Goal: Task Accomplishment & Management: Use online tool/utility

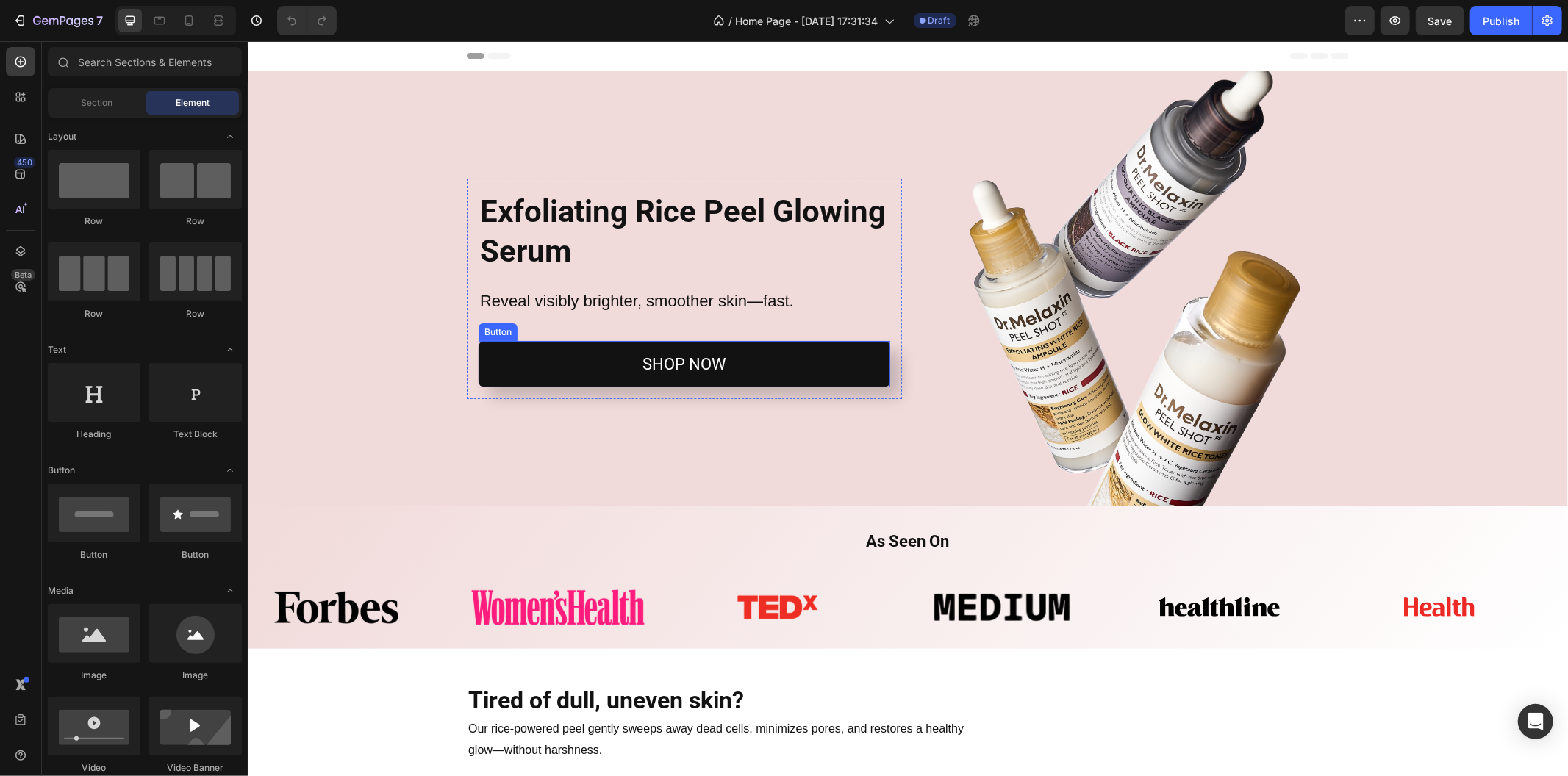
click at [770, 380] on link "SHOP NOW" at bounding box center [684, 363] width 412 height 47
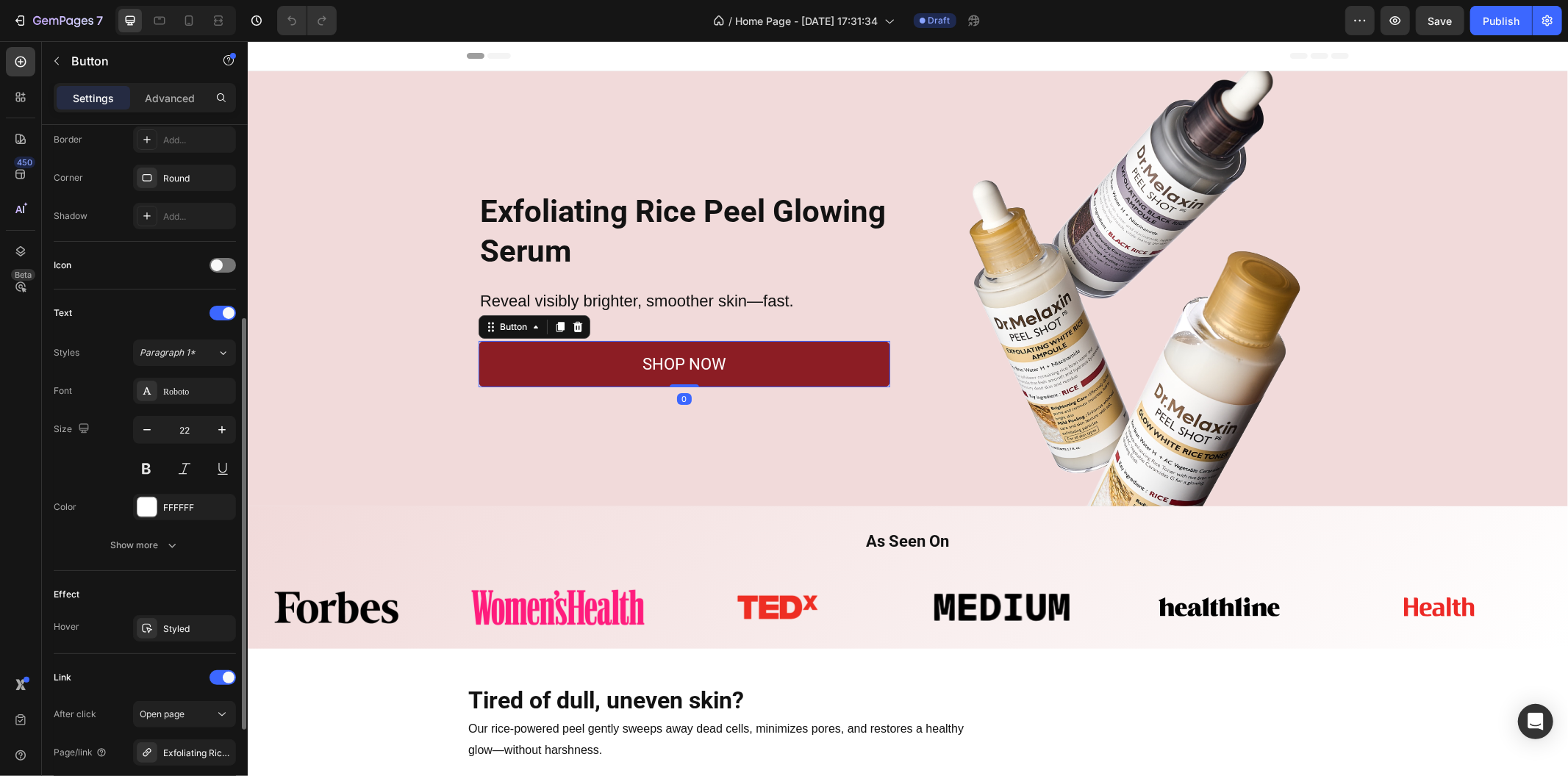
scroll to position [475, 0]
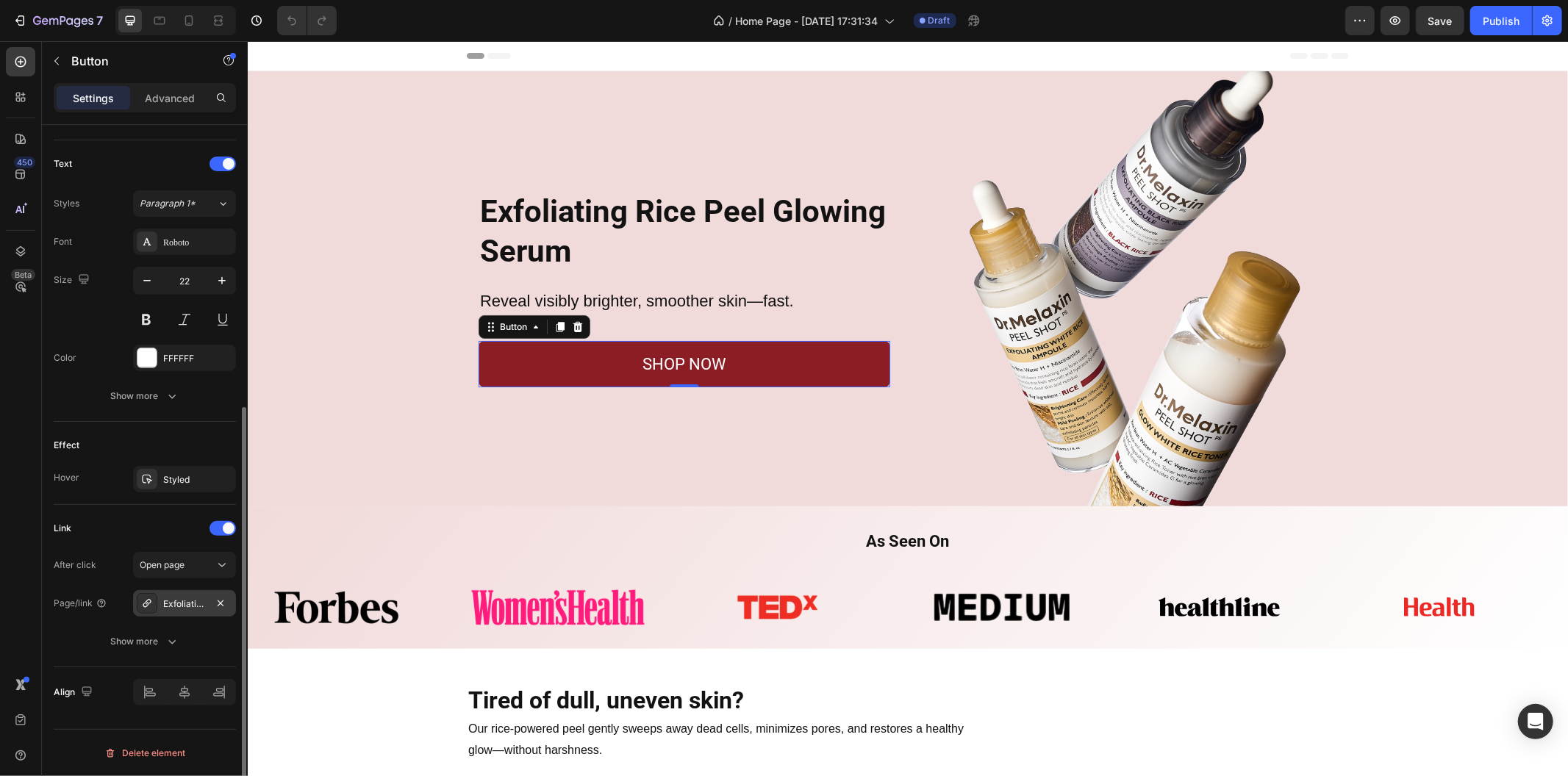
click at [189, 605] on div "Exfoliating Rice Peel Glowing Serum" at bounding box center [184, 604] width 42 height 13
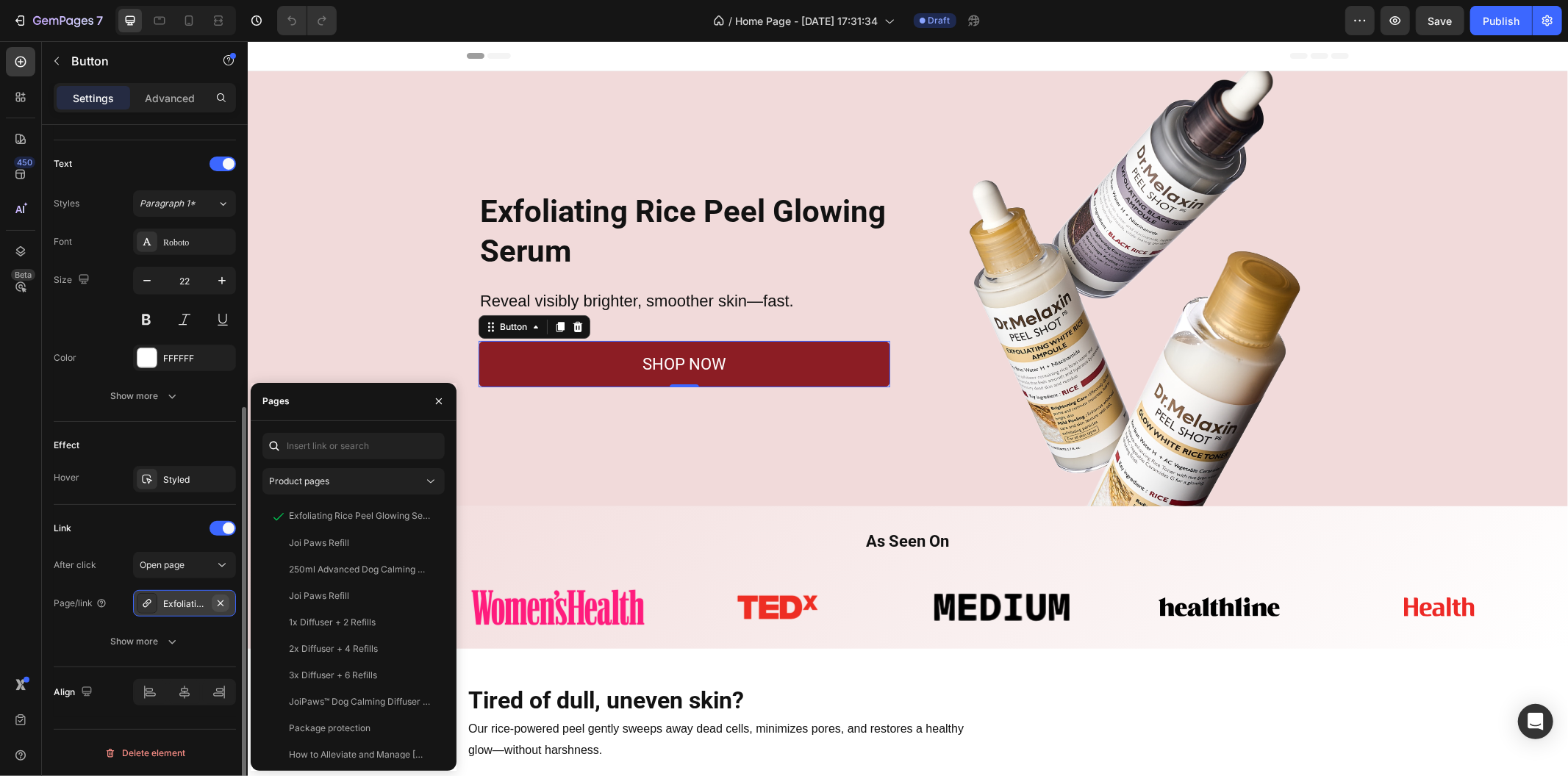
click at [218, 608] on button "button" at bounding box center [221, 603] width 17 height 17
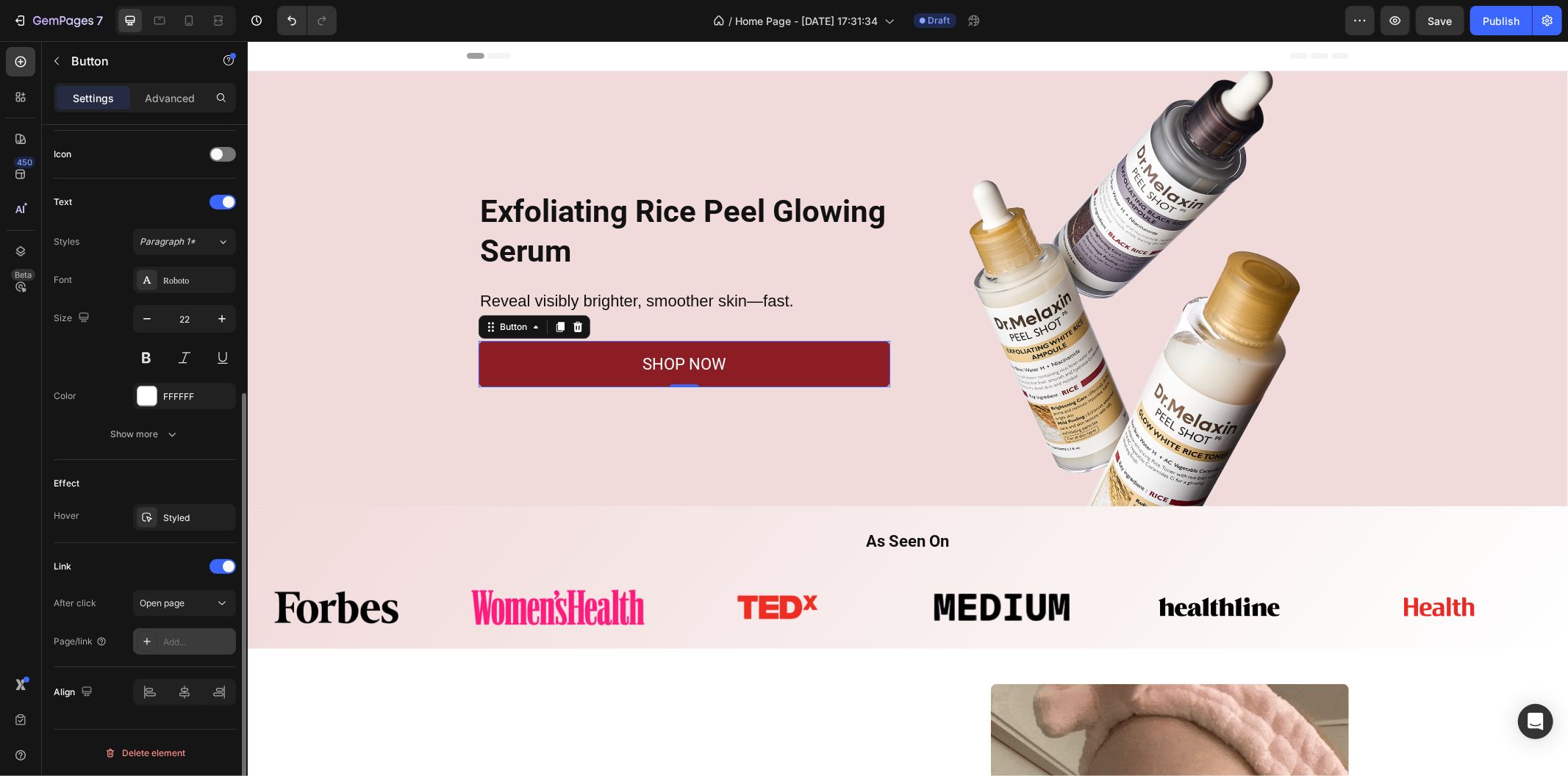
click at [174, 643] on div "Add..." at bounding box center [198, 643] width 69 height 13
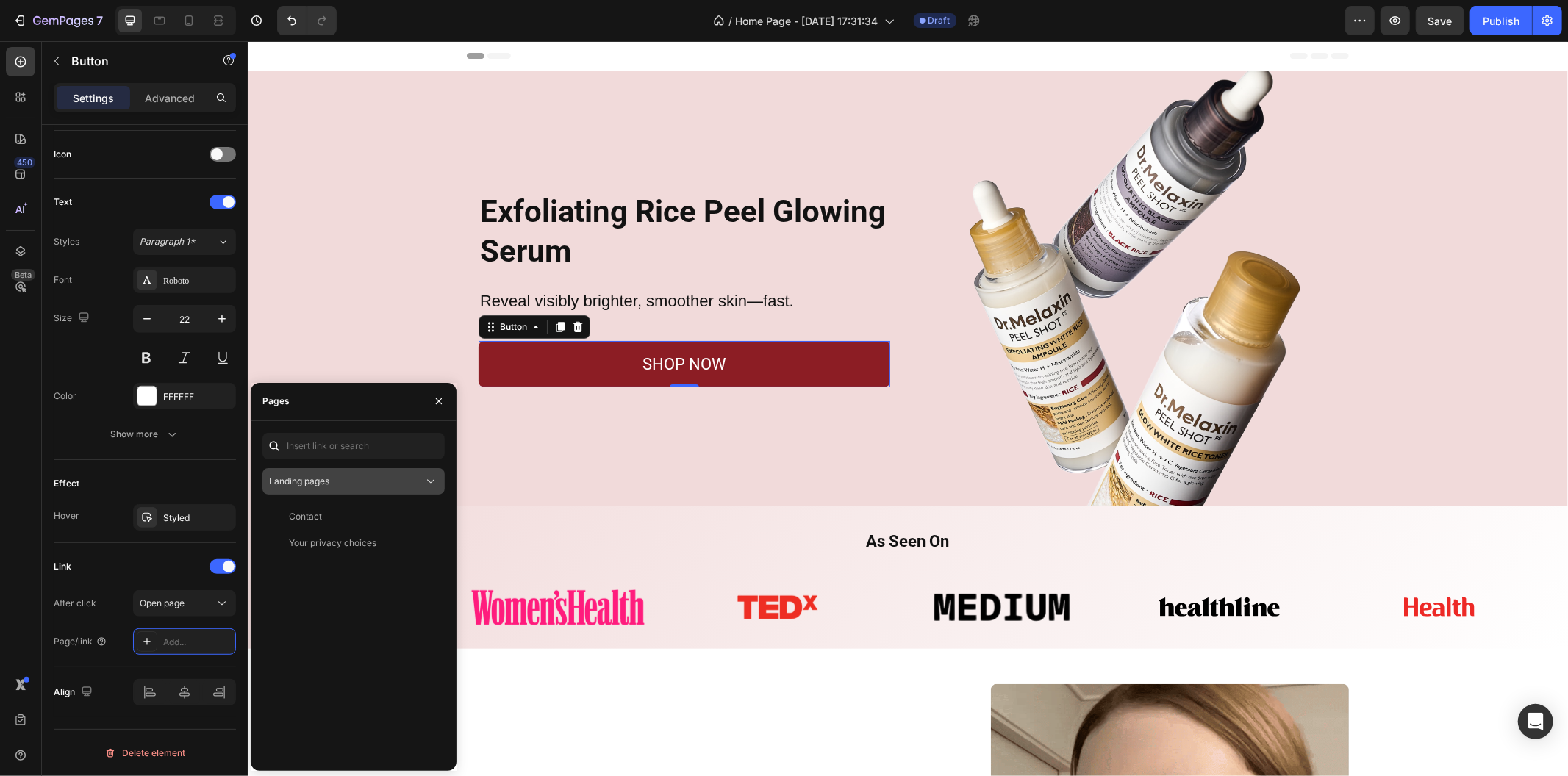
click at [339, 480] on div "Landing pages" at bounding box center [346, 482] width 154 height 13
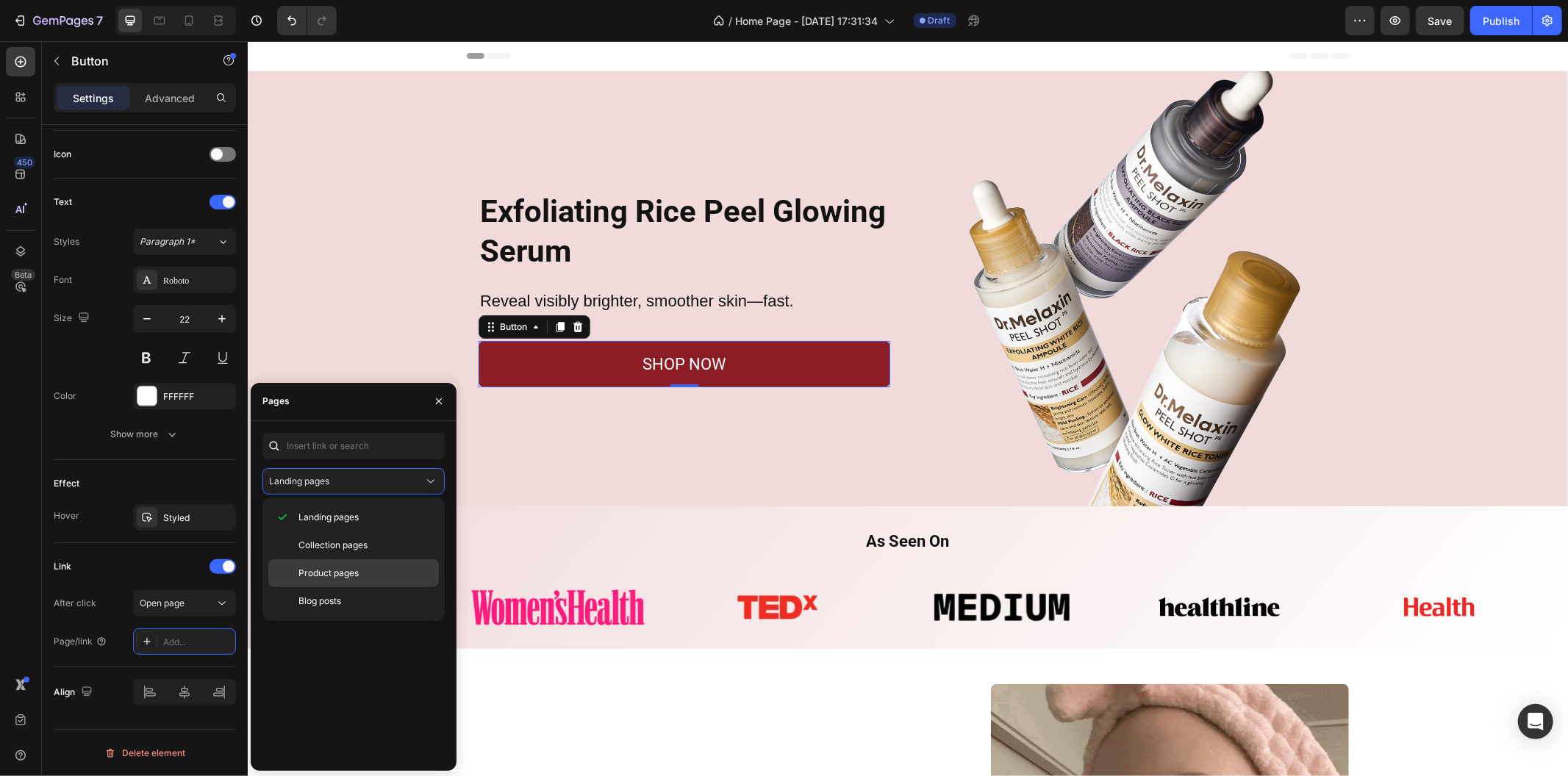
click at [357, 577] on span "Product pages" at bounding box center [329, 574] width 61 height 13
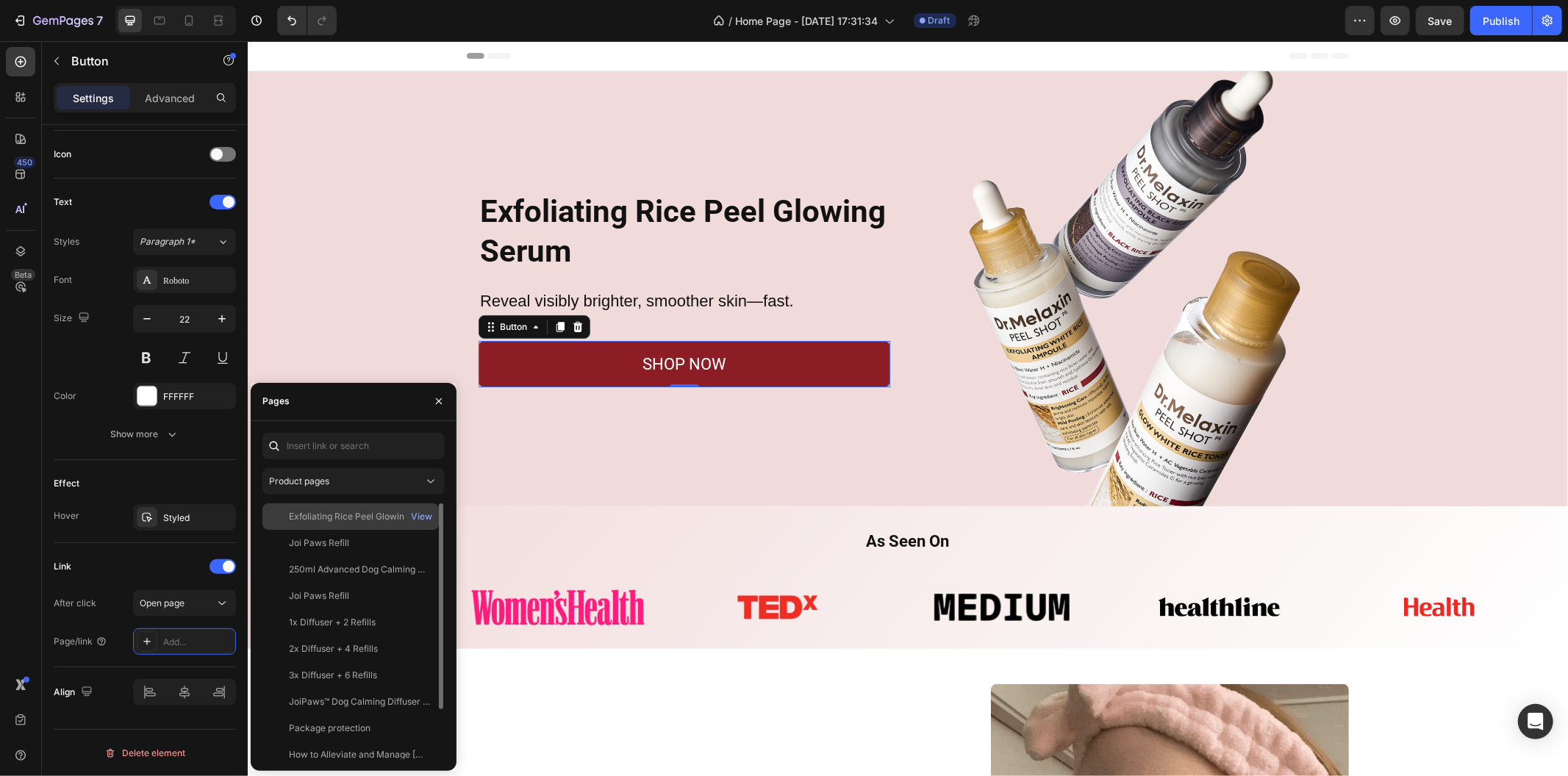
click at [327, 520] on div "Exfoliating Rice Peel Glowing Serum" at bounding box center [360, 517] width 141 height 13
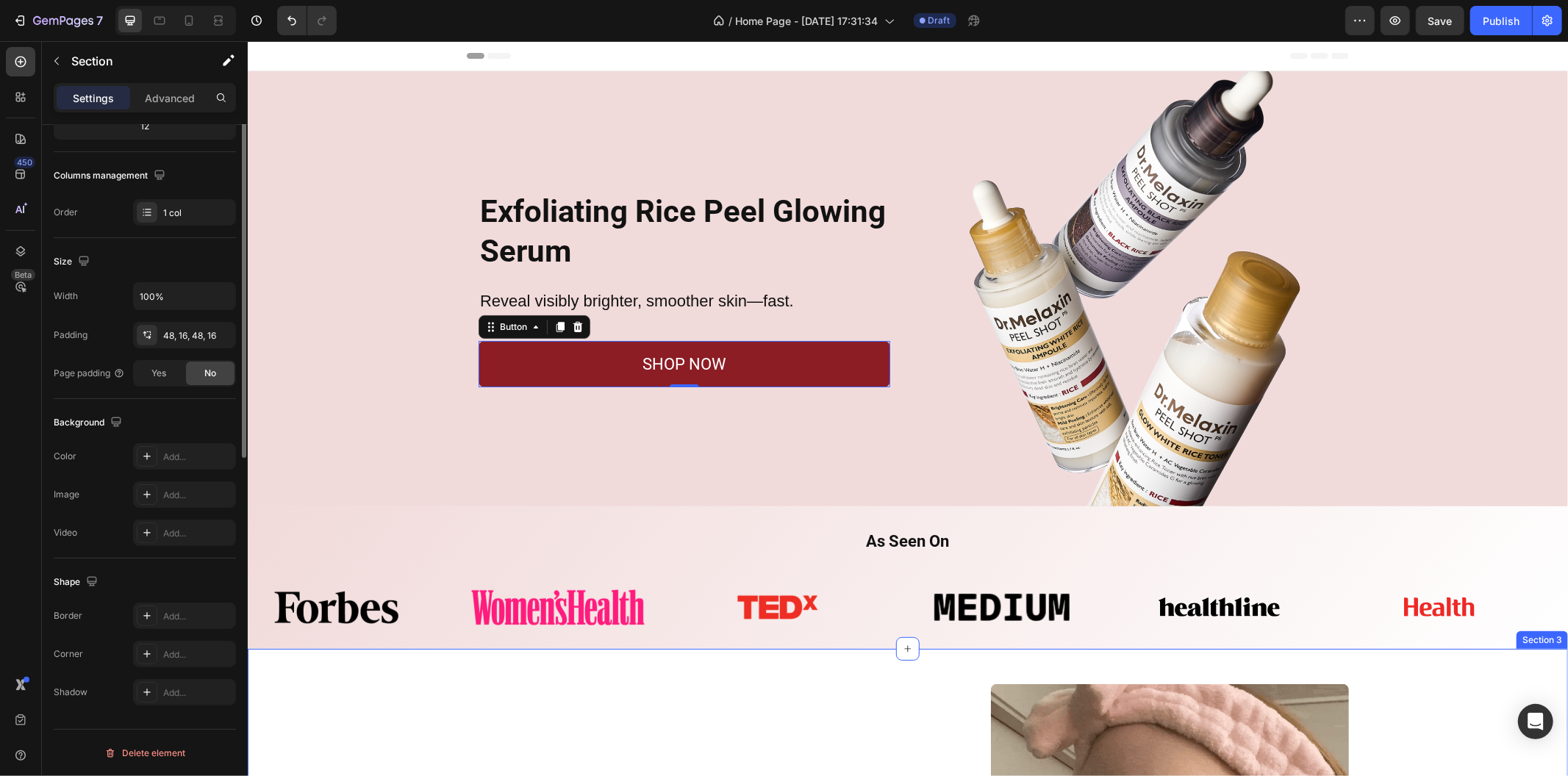
scroll to position [0, 0]
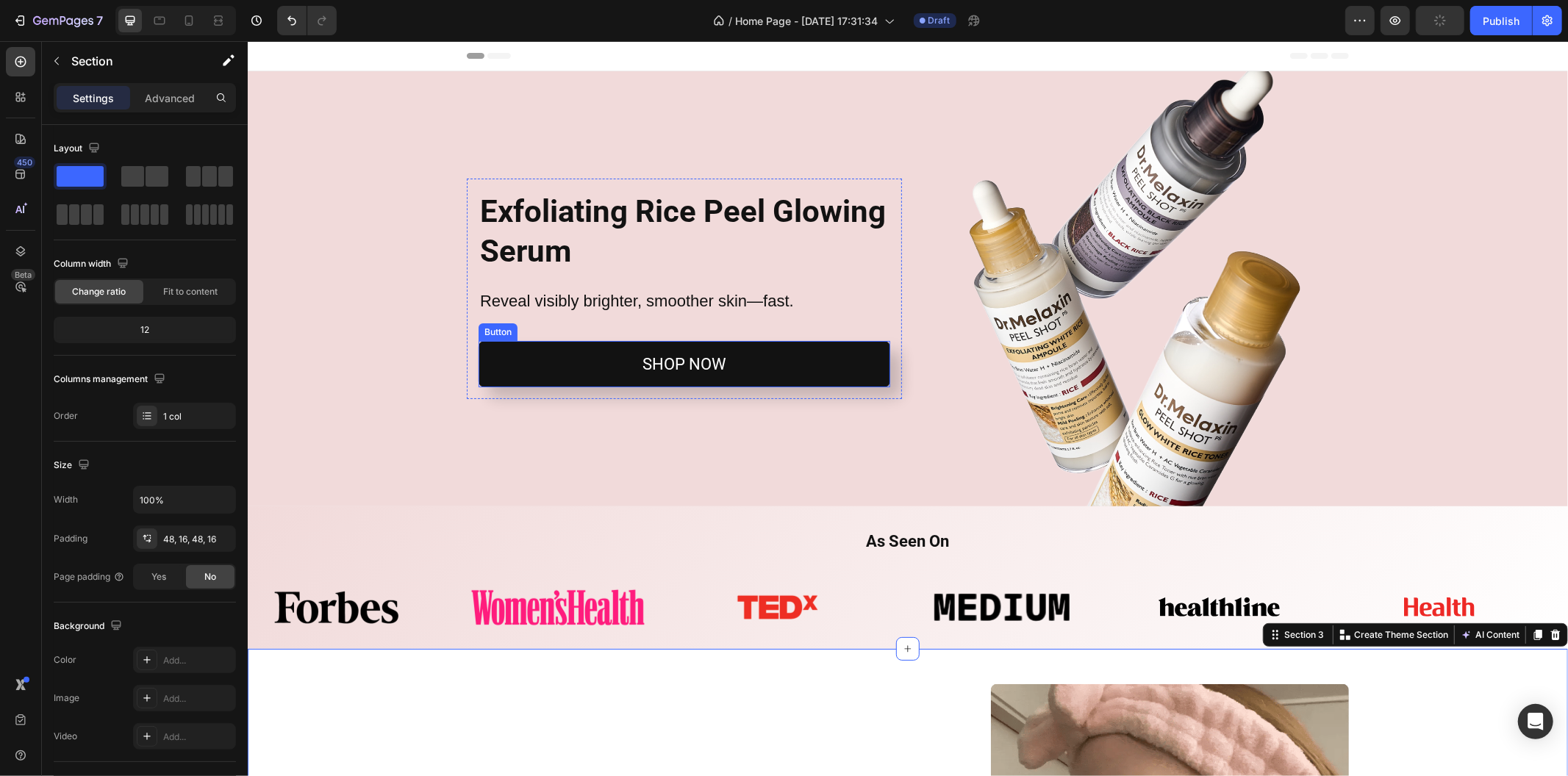
click at [785, 363] on link "SHOP NOW" at bounding box center [684, 363] width 412 height 47
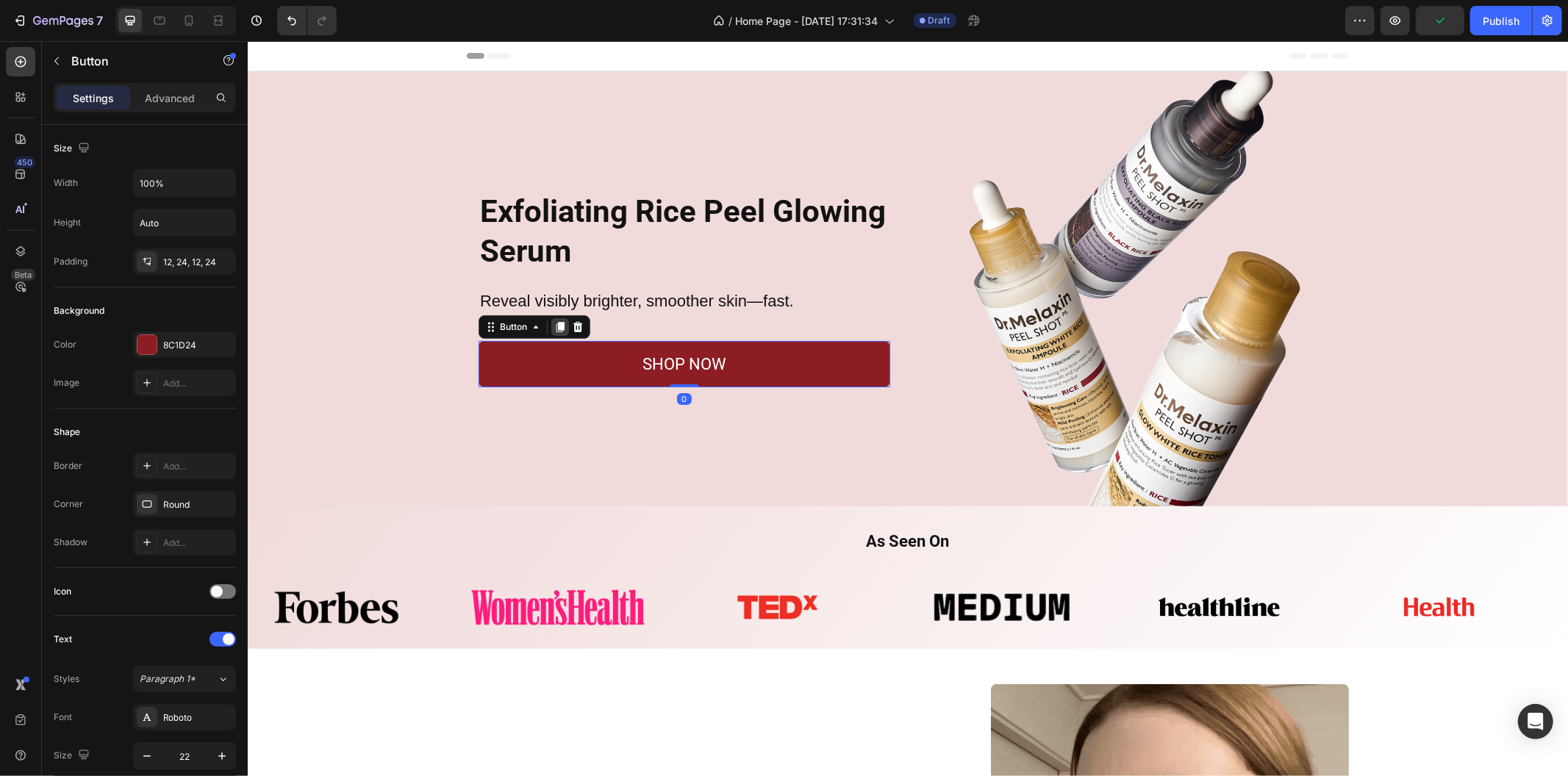
click at [554, 326] on icon at bounding box center [559, 326] width 12 height 12
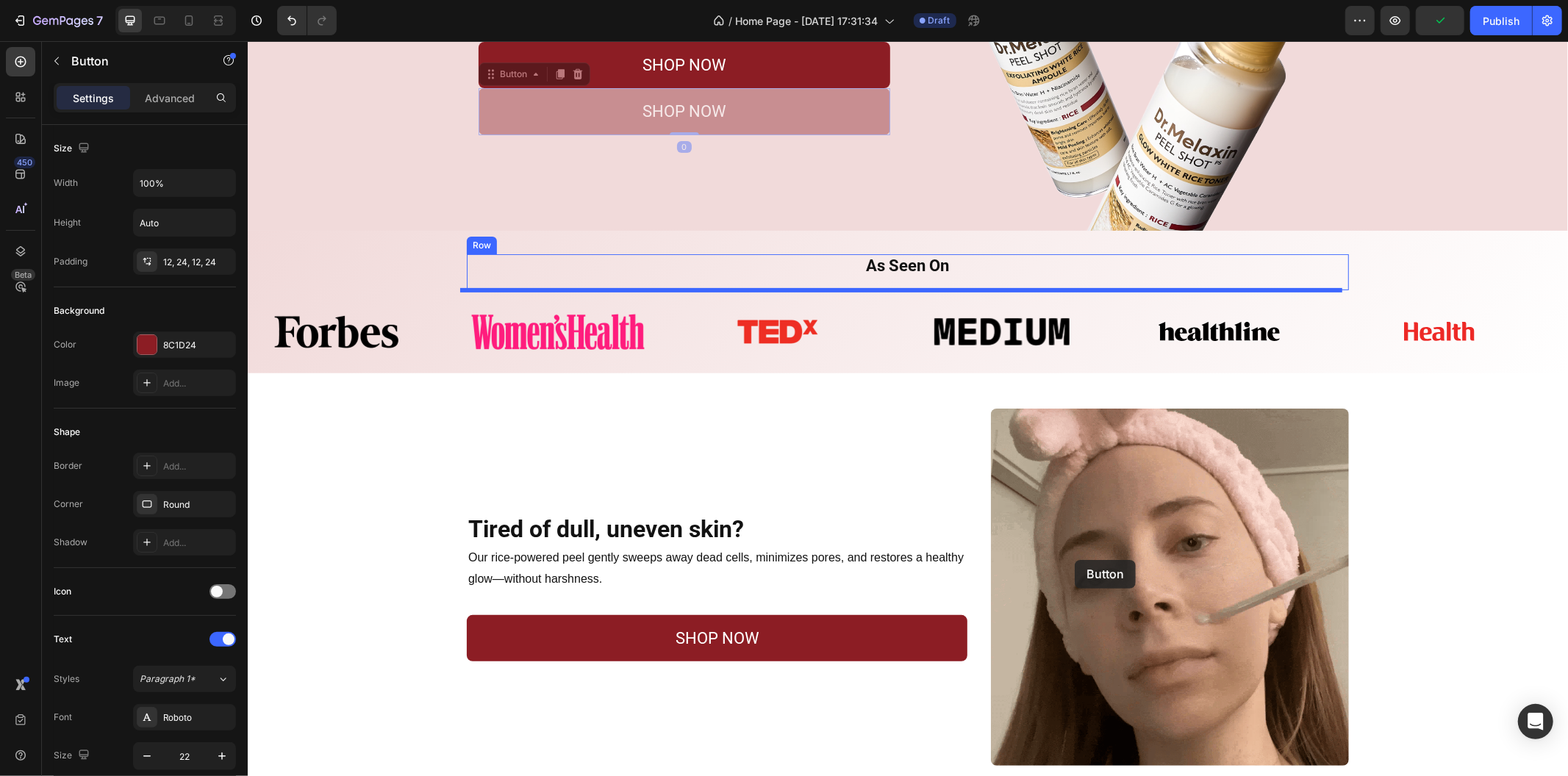
scroll to position [490, 0]
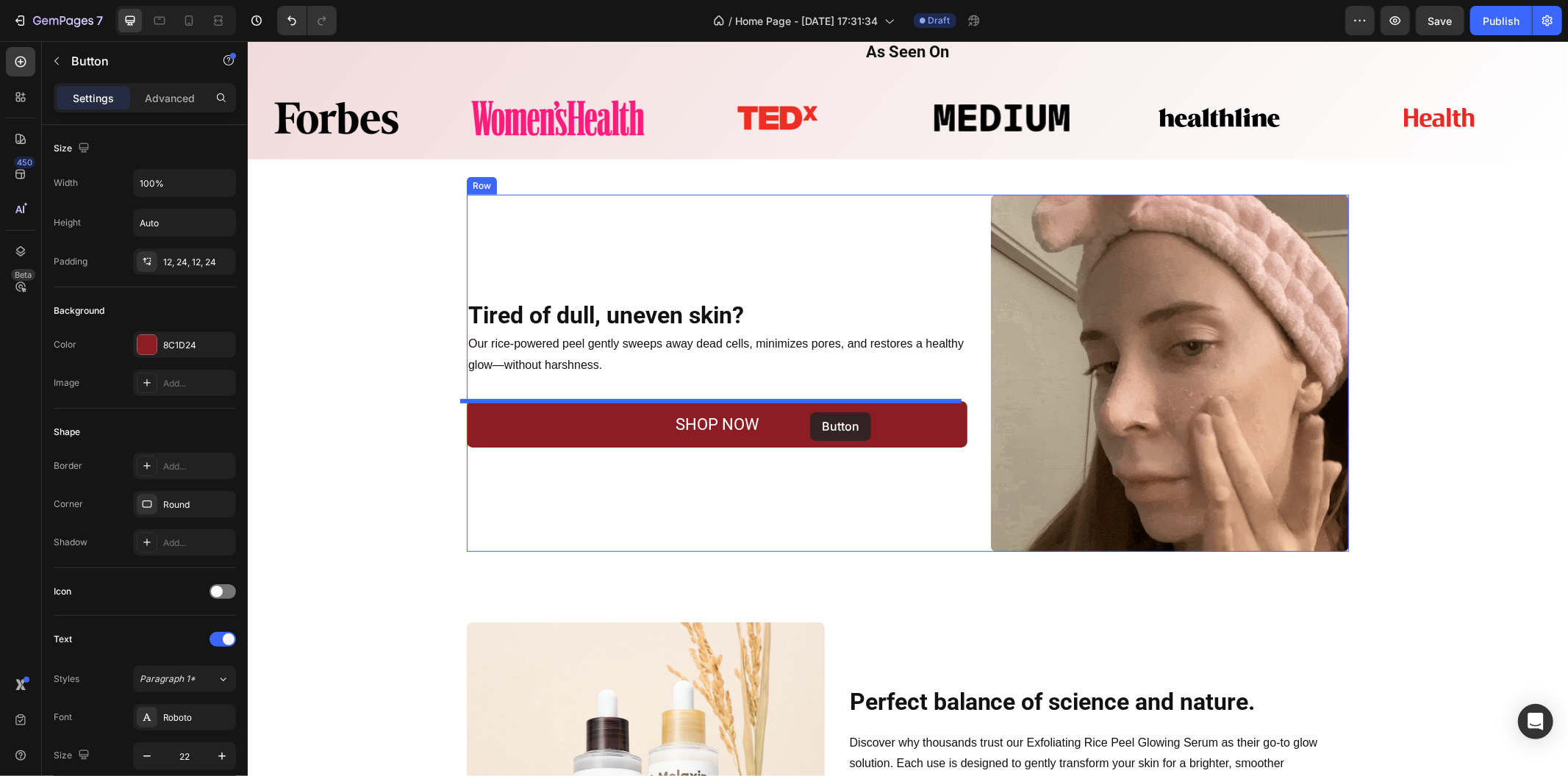
drag, startPoint x: 770, startPoint y: 380, endPoint x: 803, endPoint y: 407, distance: 42.6
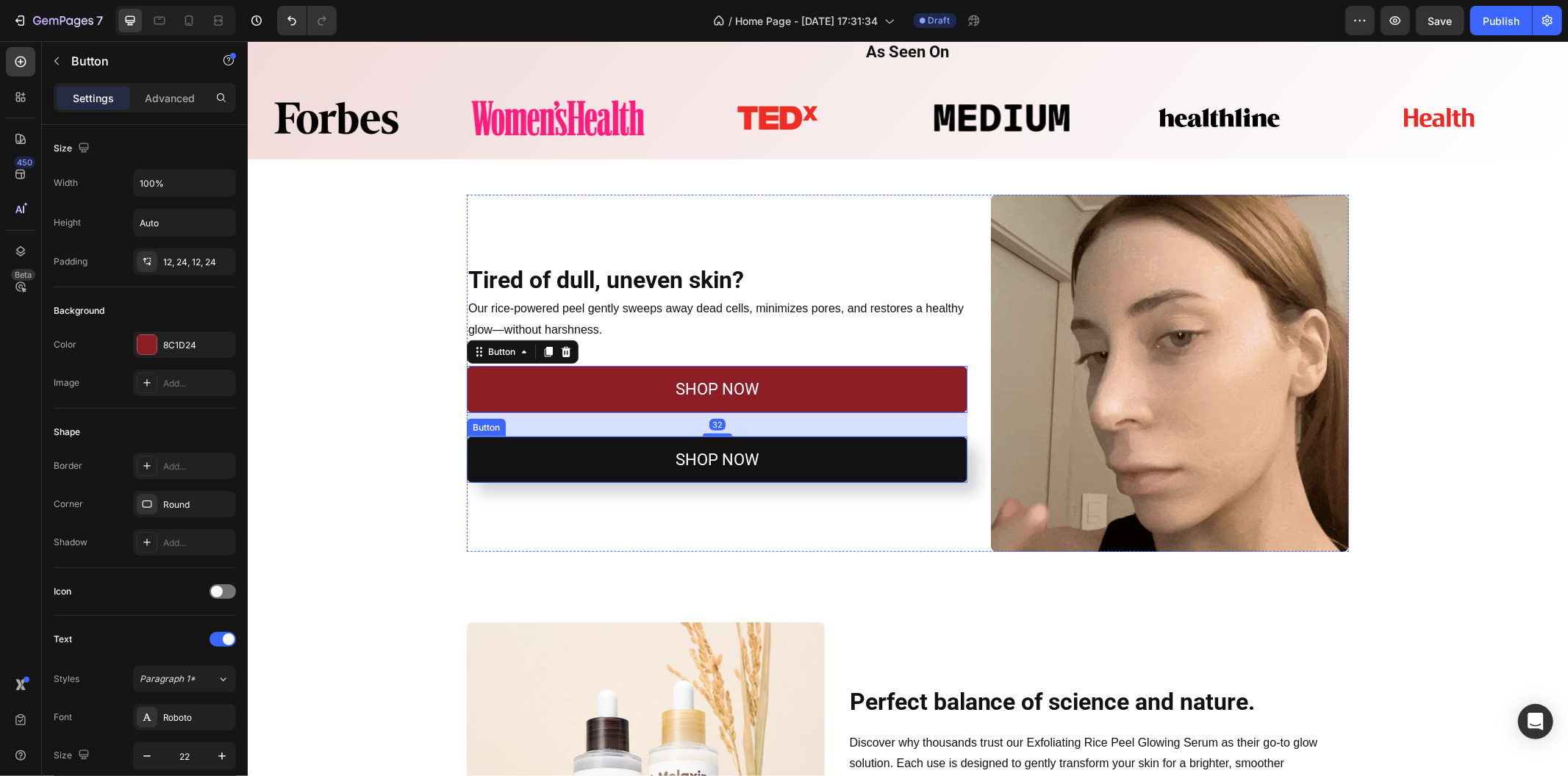
click at [826, 451] on link "SHOP NOW" at bounding box center [716, 459] width 500 height 47
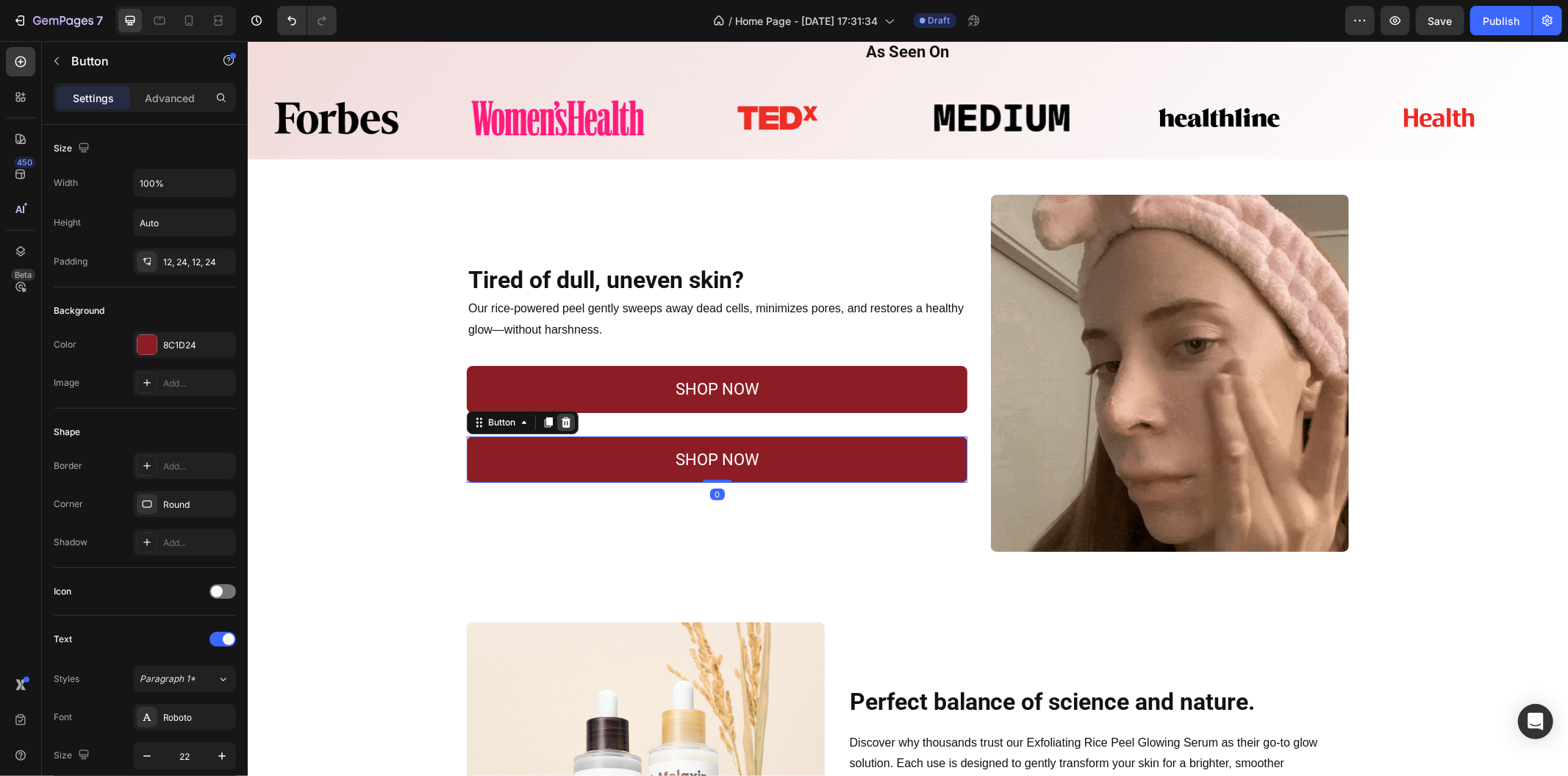
click at [562, 421] on icon at bounding box center [566, 421] width 10 height 11
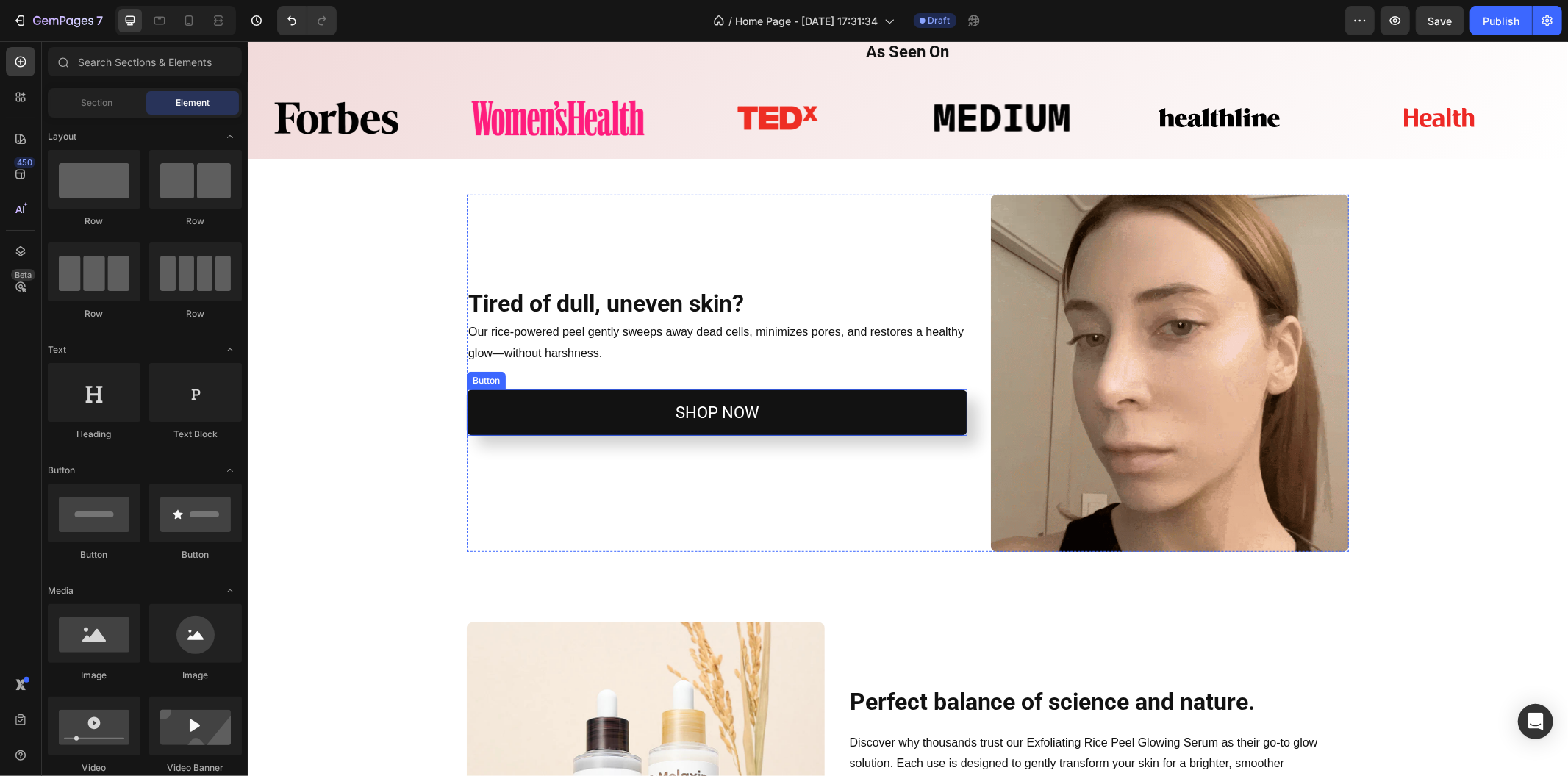
click at [585, 409] on link "SHOP NOW" at bounding box center [716, 412] width 500 height 47
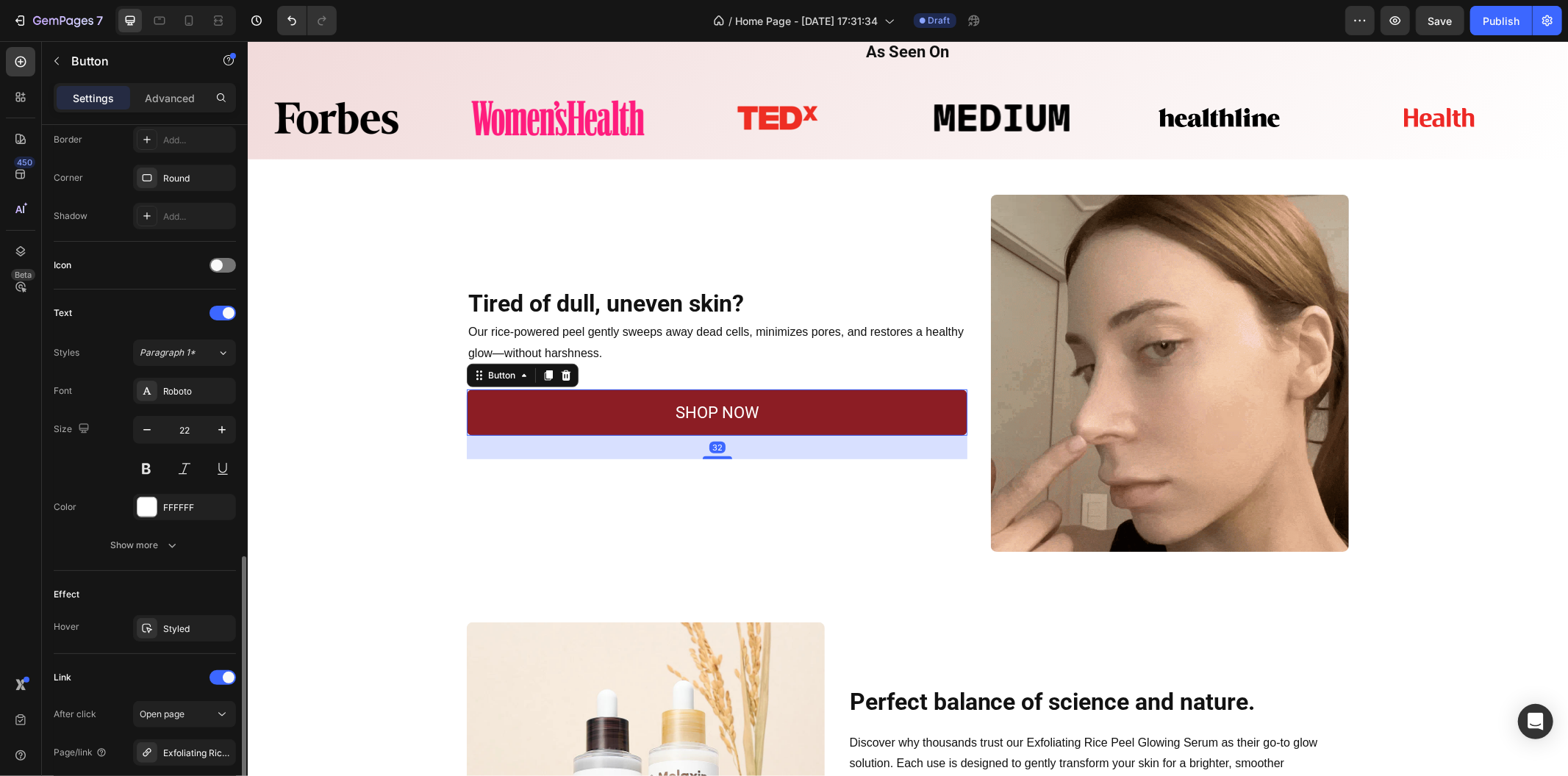
scroll to position [475, 0]
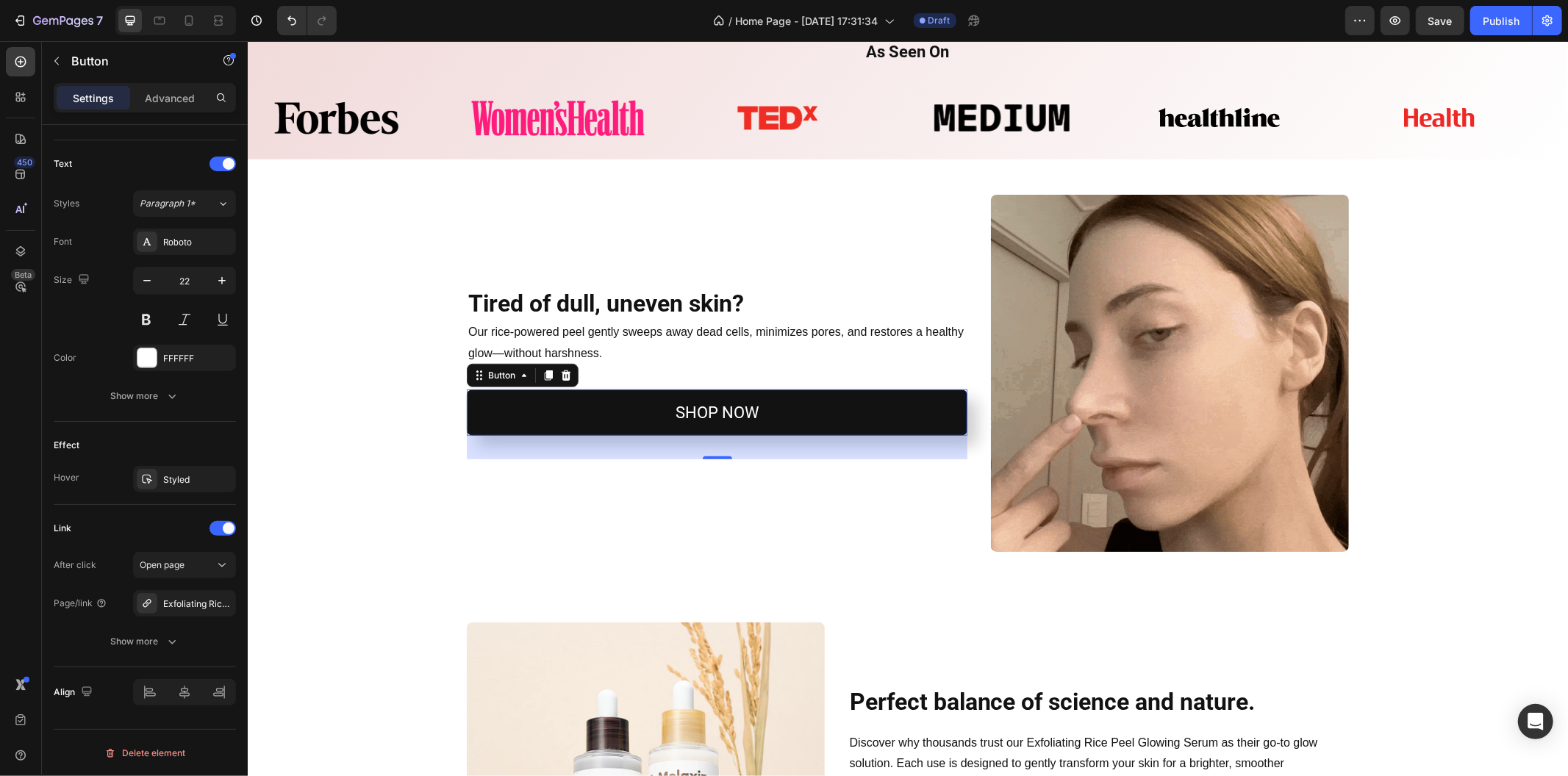
click at [578, 405] on link "SHOP NOW" at bounding box center [716, 412] width 500 height 47
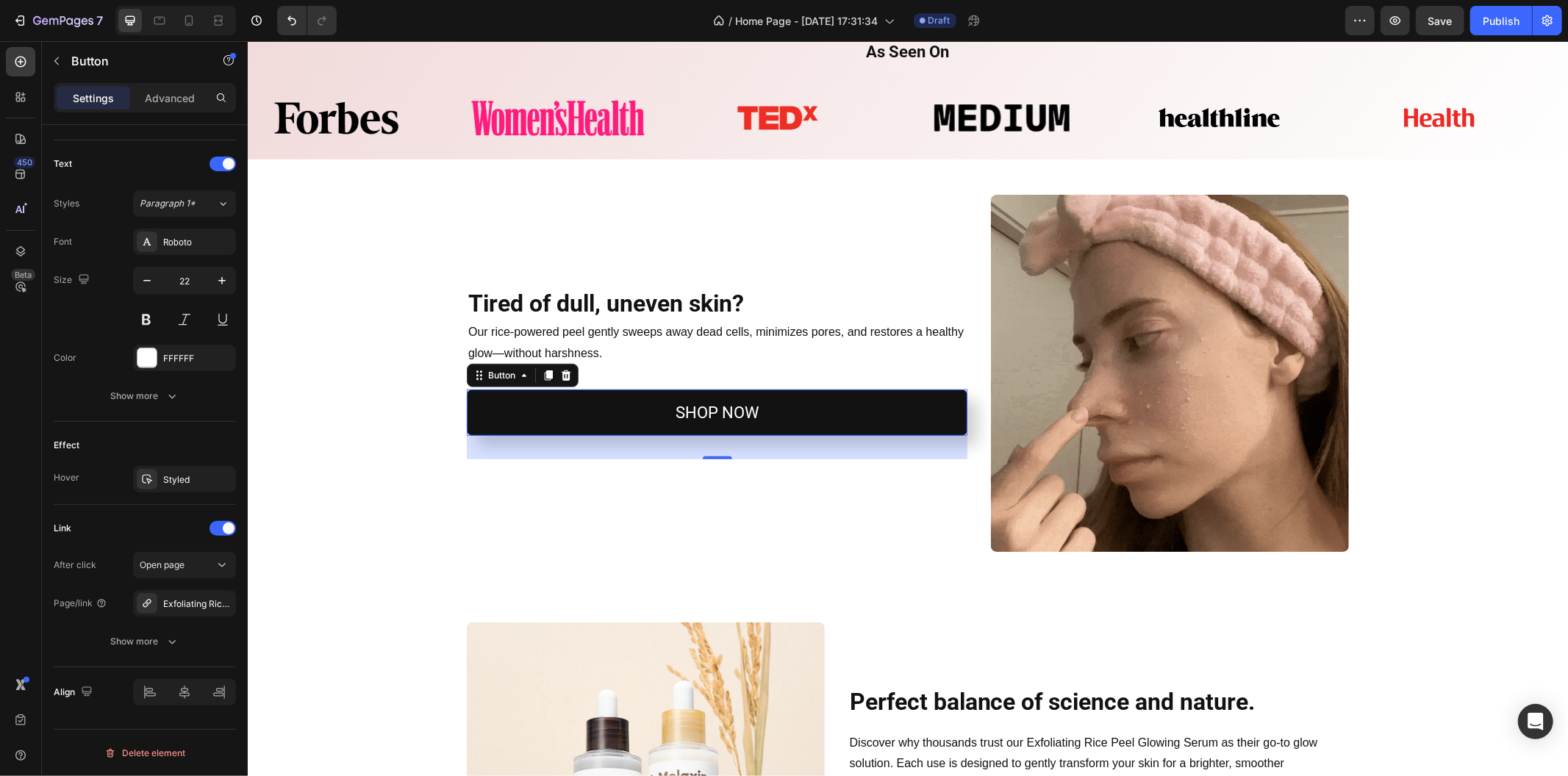
click at [544, 372] on icon at bounding box center [548, 375] width 8 height 11
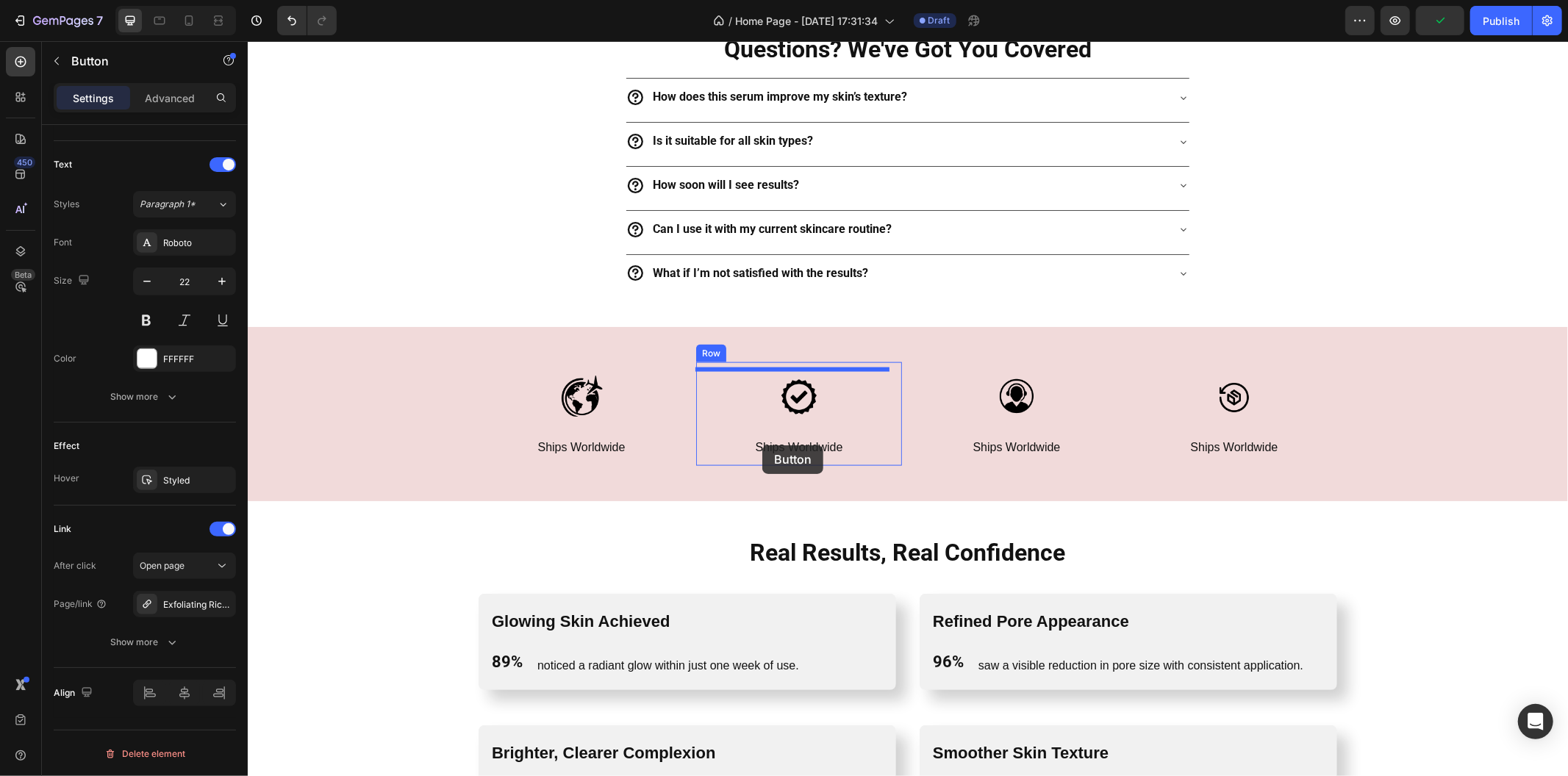
scroll to position [1796, 0]
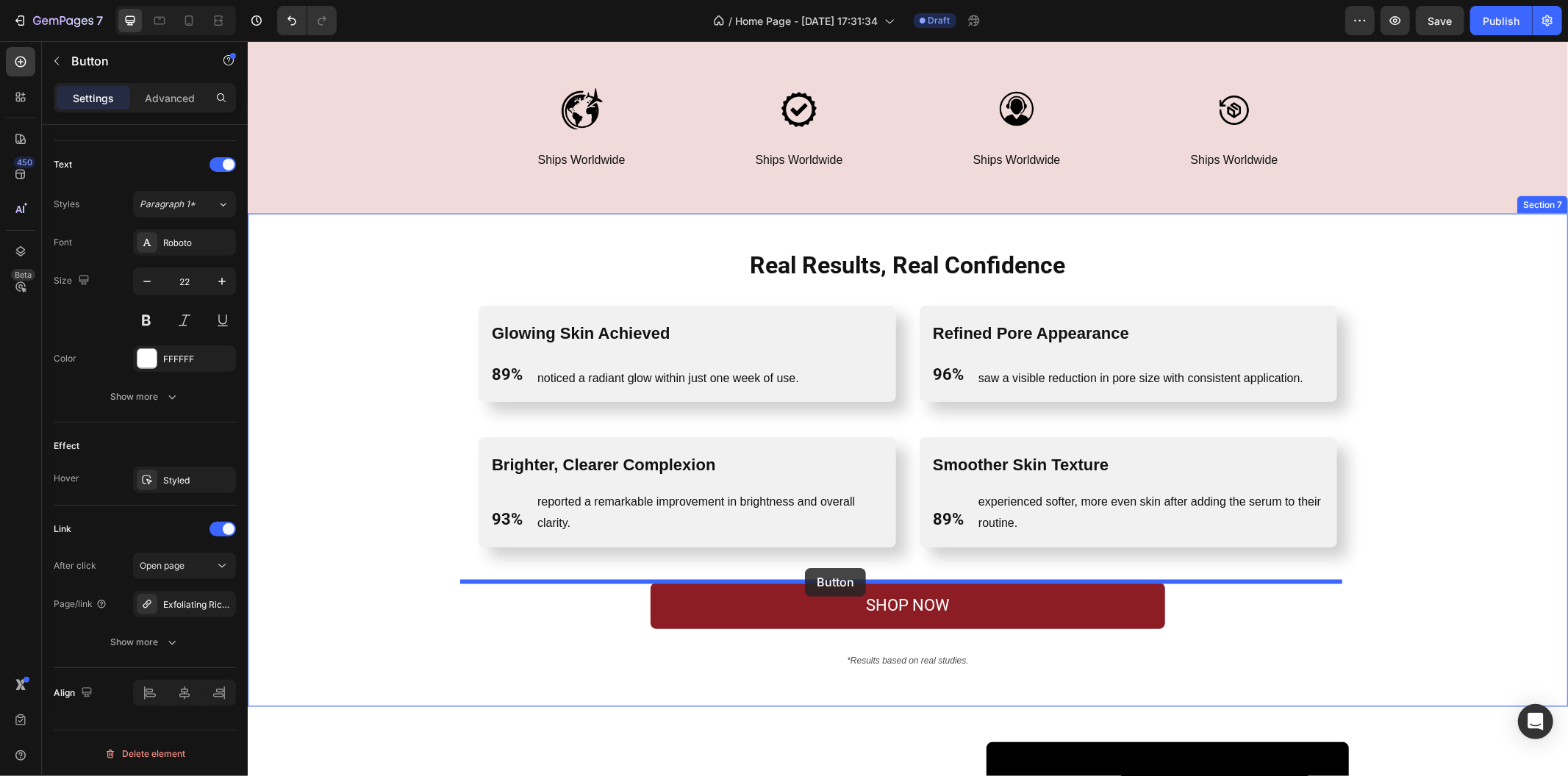
drag, startPoint x: 639, startPoint y: 433, endPoint x: 804, endPoint y: 568, distance: 213.2
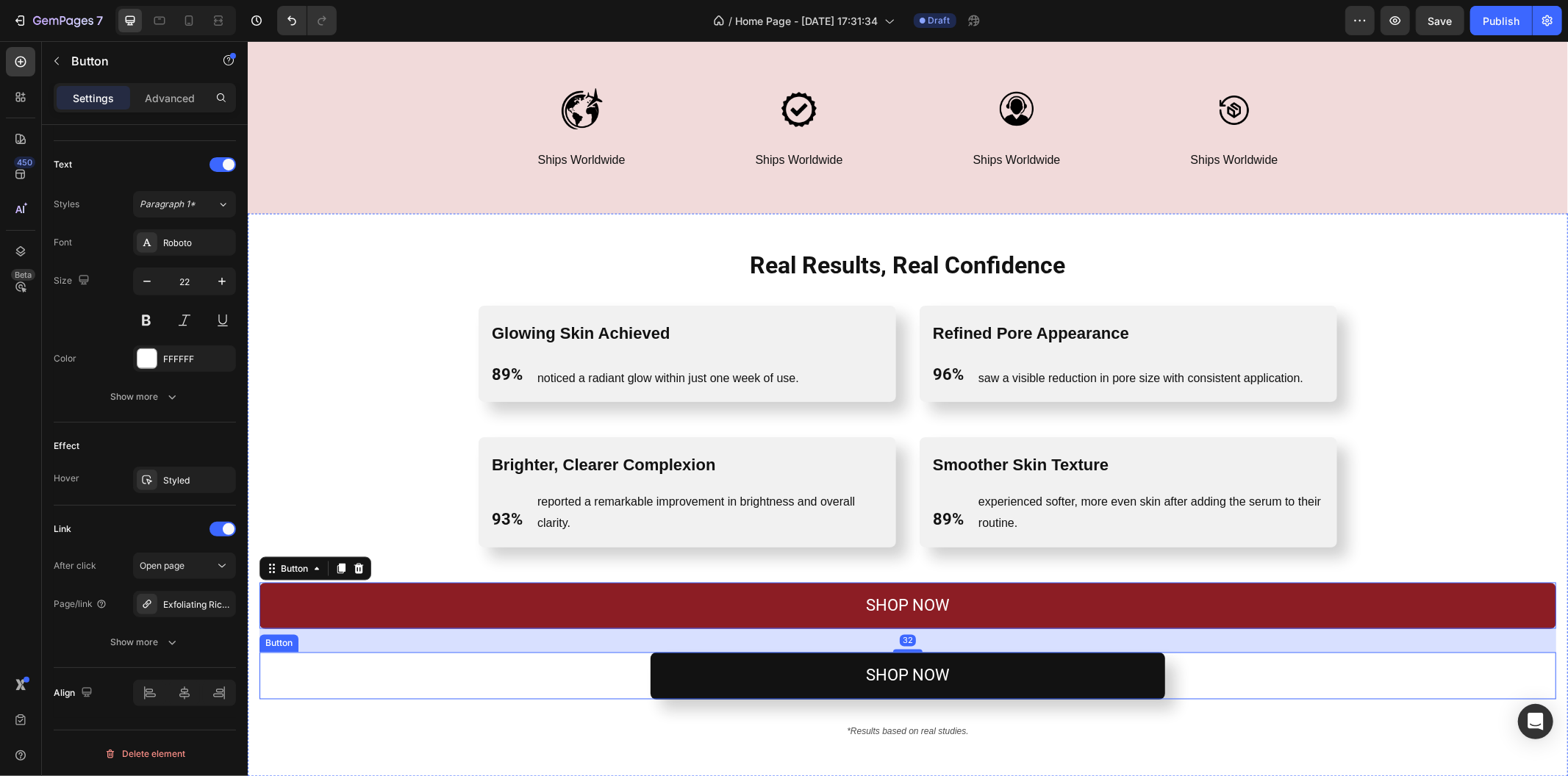
click at [738, 684] on link "SHOP NOW" at bounding box center [907, 675] width 515 height 47
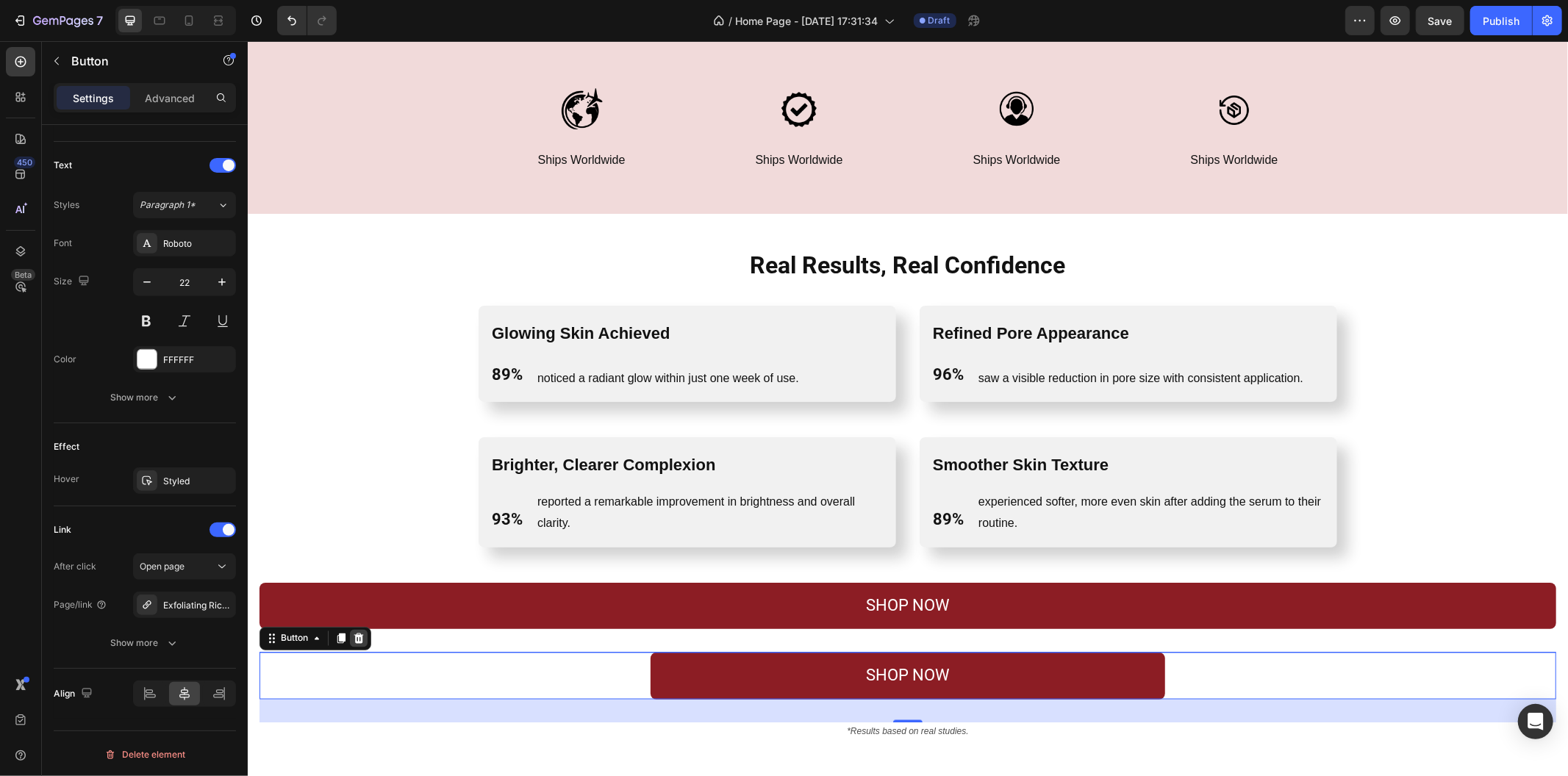
click at [358, 640] on icon at bounding box center [359, 637] width 10 height 11
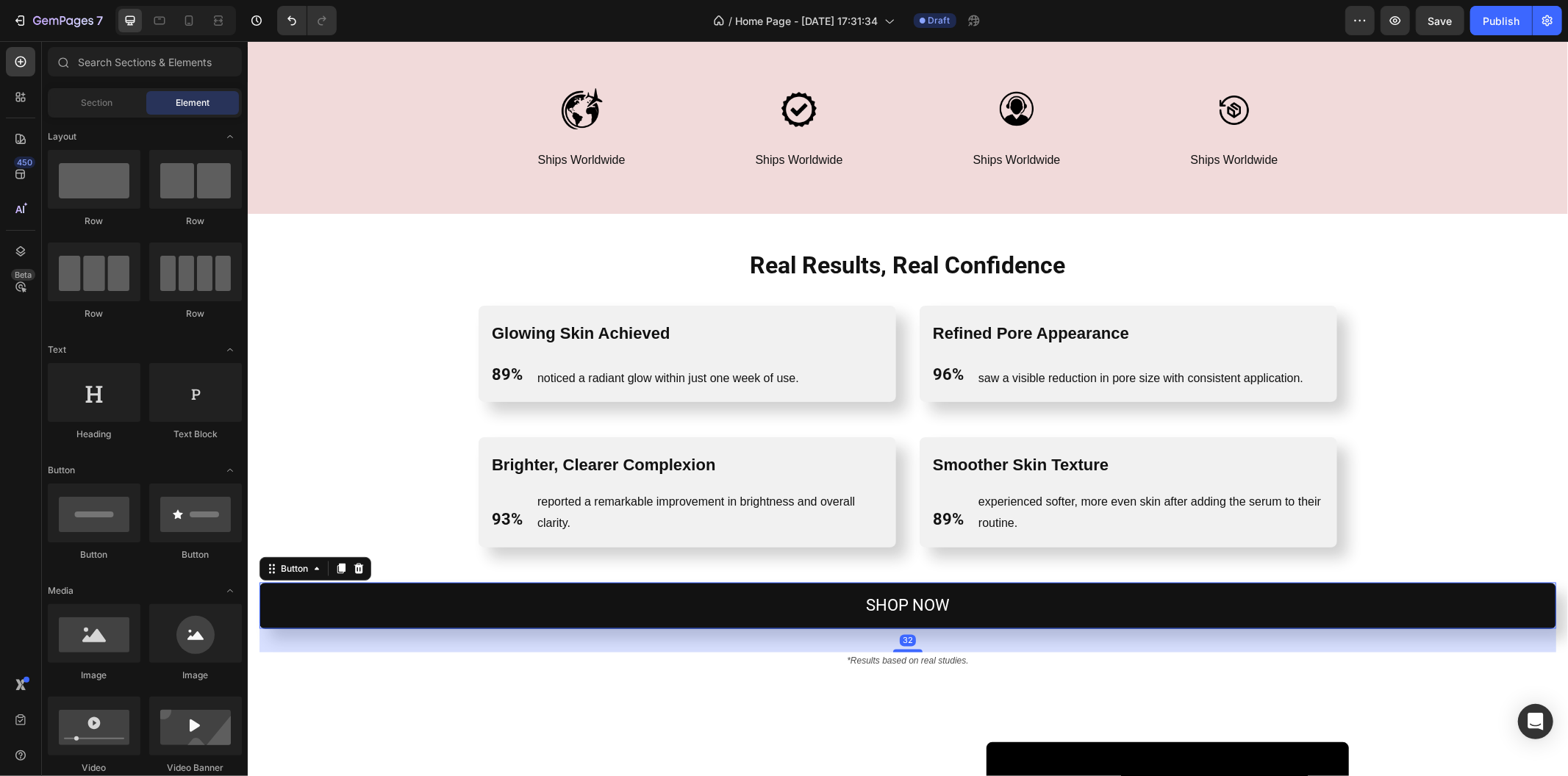
click at [528, 607] on link "SHOP NOW" at bounding box center [906, 605] width 1297 height 47
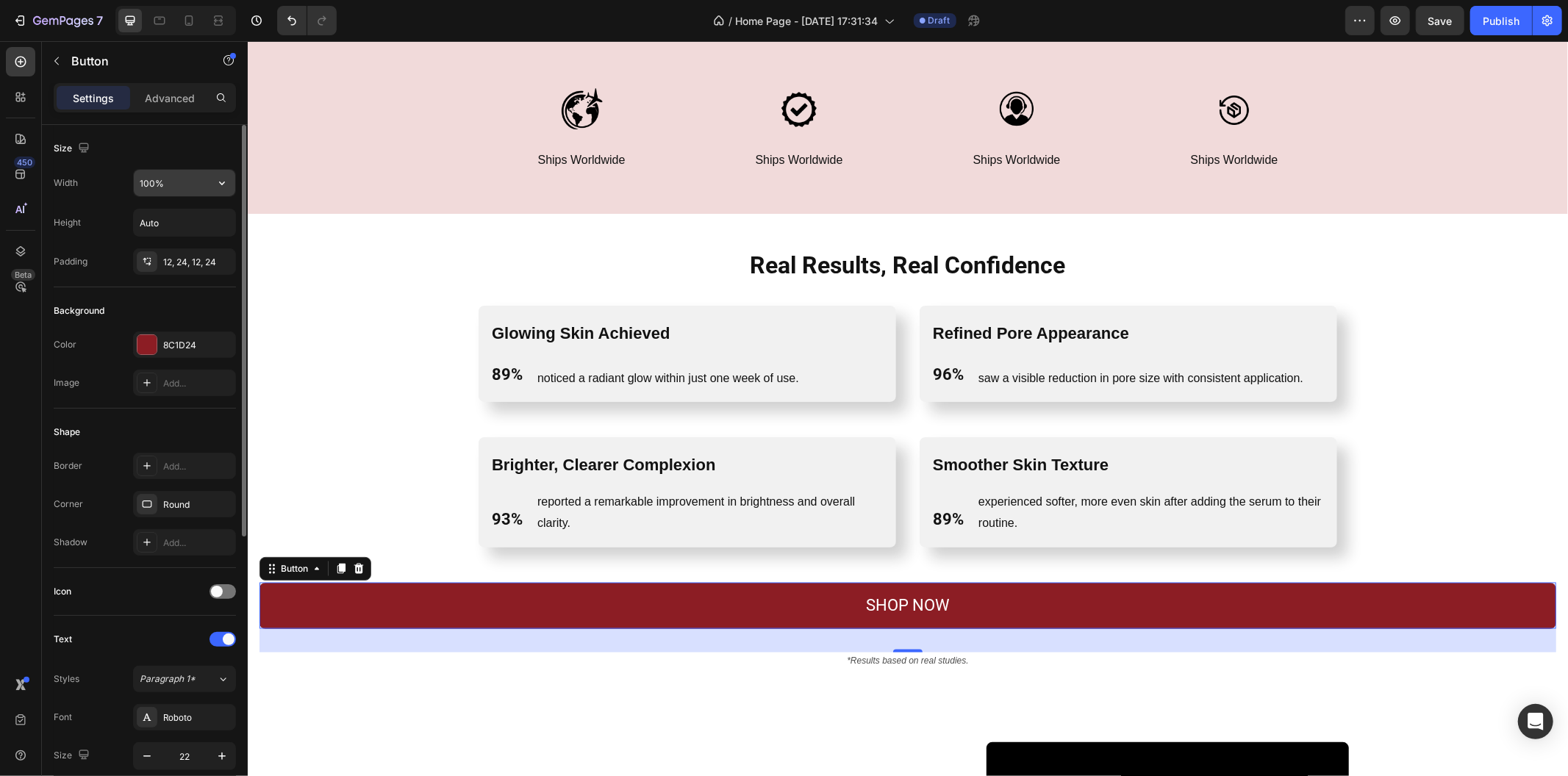
click at [184, 191] on input "100%" at bounding box center [184, 182] width 101 height 26
click at [184, 194] on input "100%" at bounding box center [184, 182] width 101 height 26
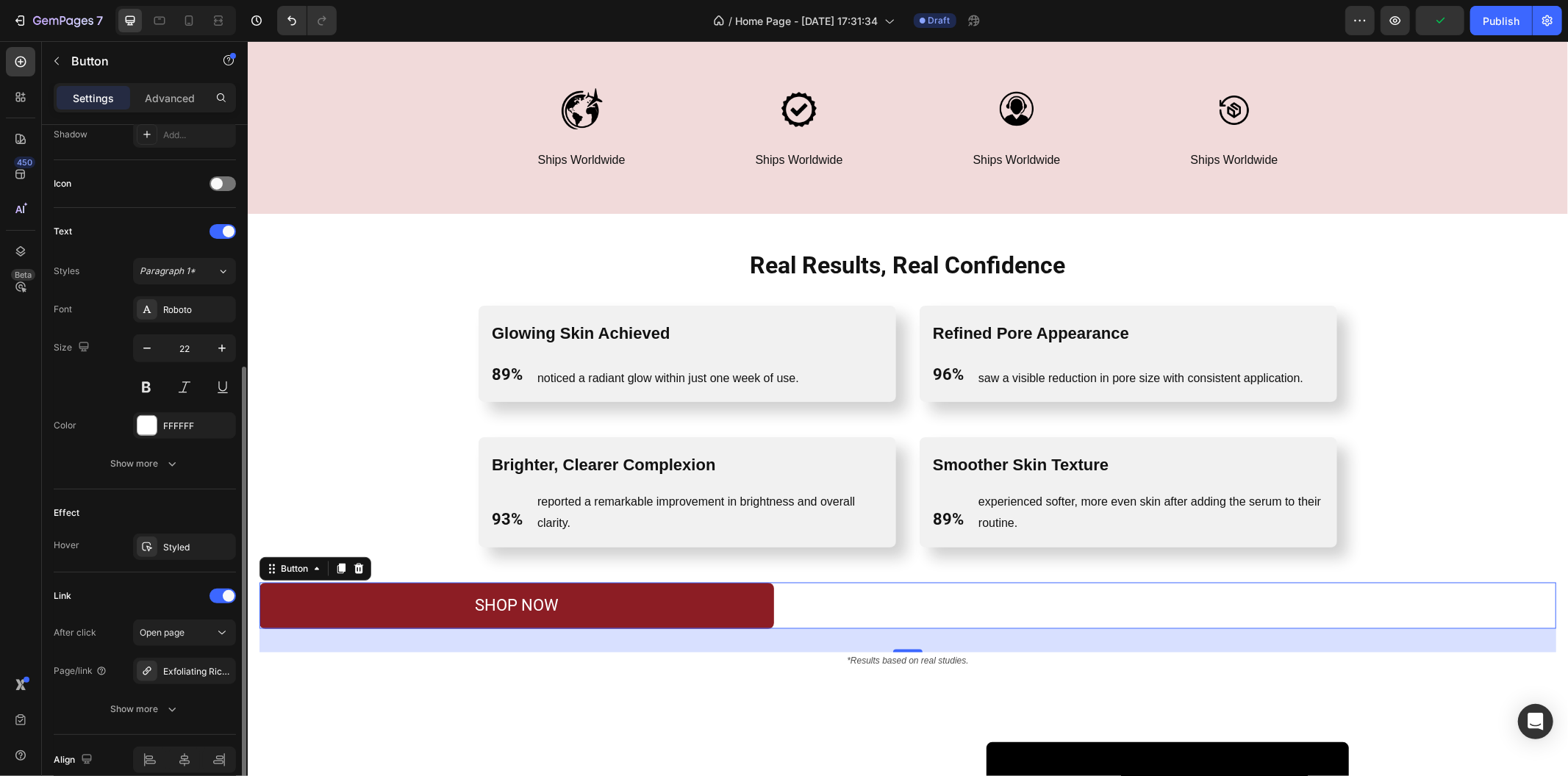
scroll to position [475, 0]
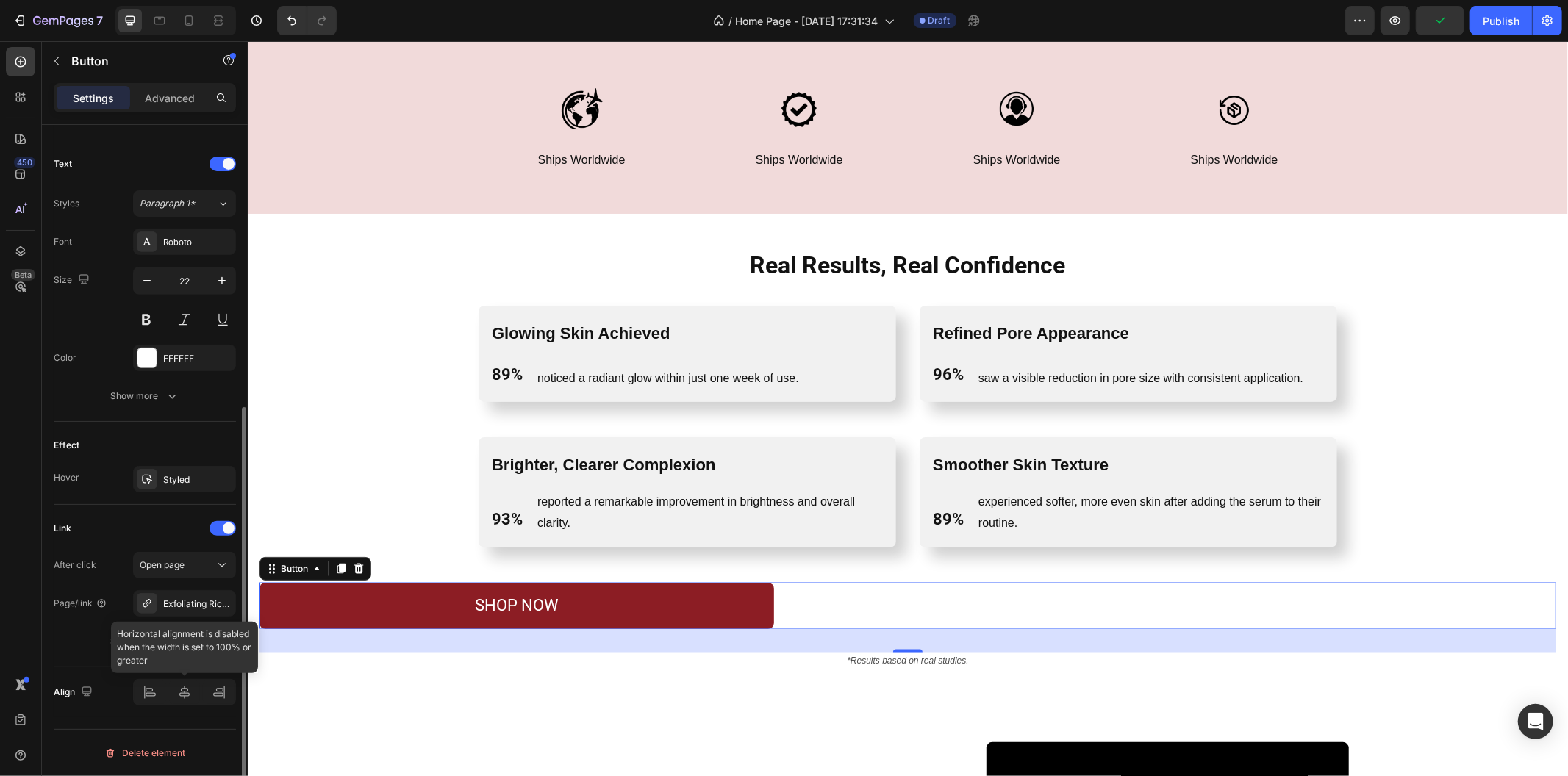
type input "700"
click at [184, 691] on icon at bounding box center [184, 692] width 14 height 14
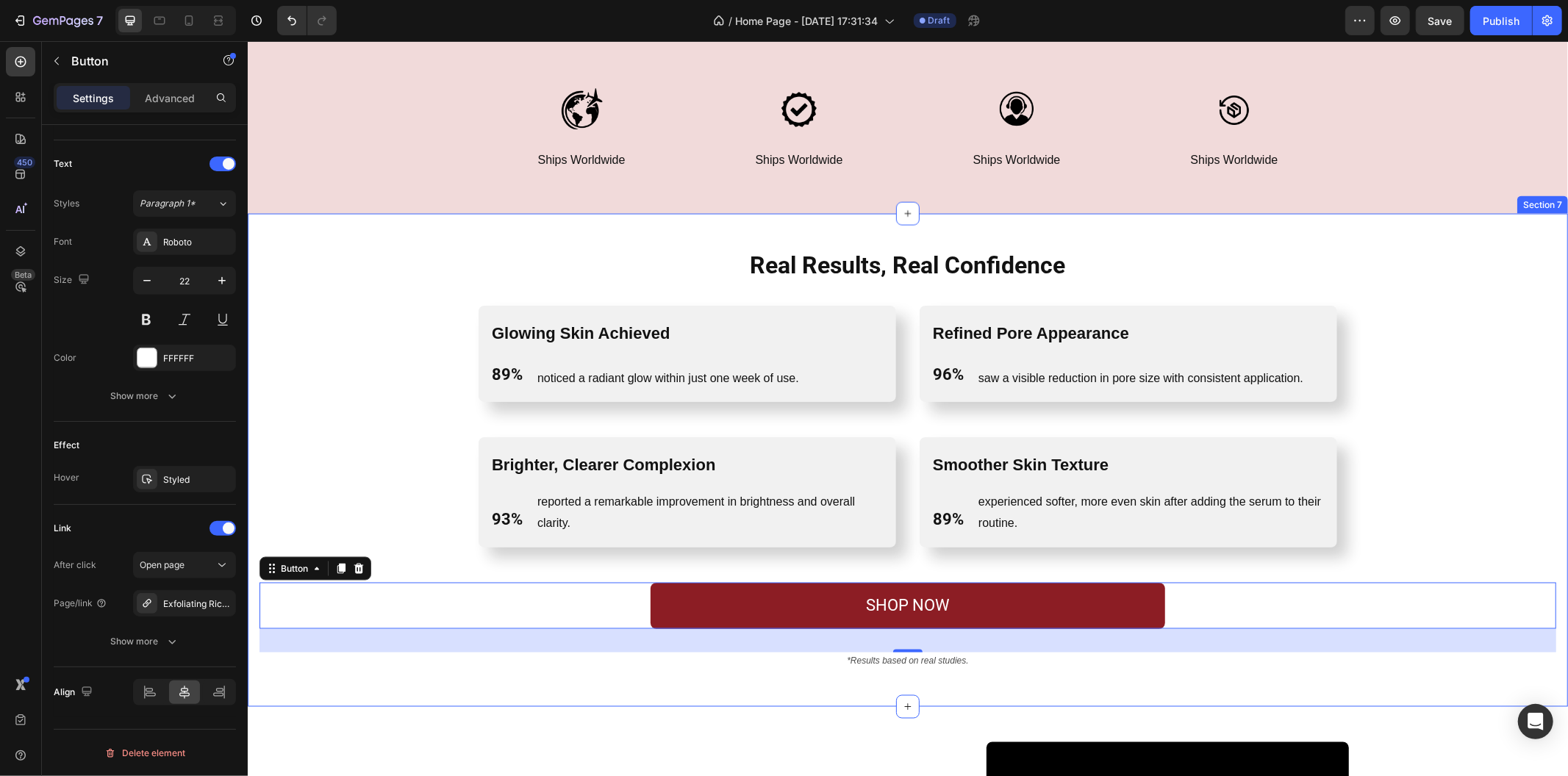
click at [555, 691] on div "Real Results, Real Confidence Heading Row Glowing Skin Achieved Text Block 89% …" at bounding box center [906, 460] width 1320 height 494
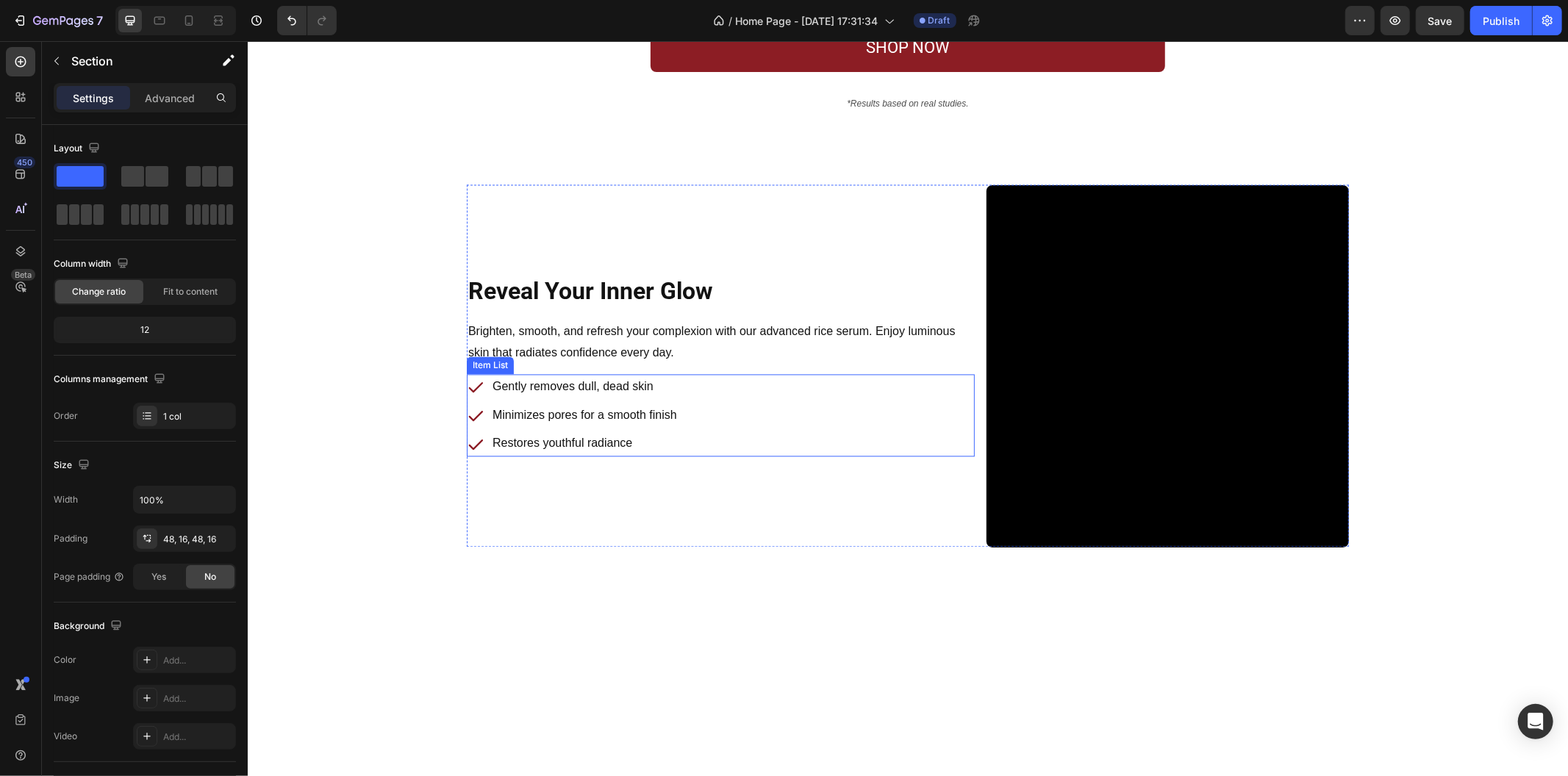
scroll to position [2109, 0]
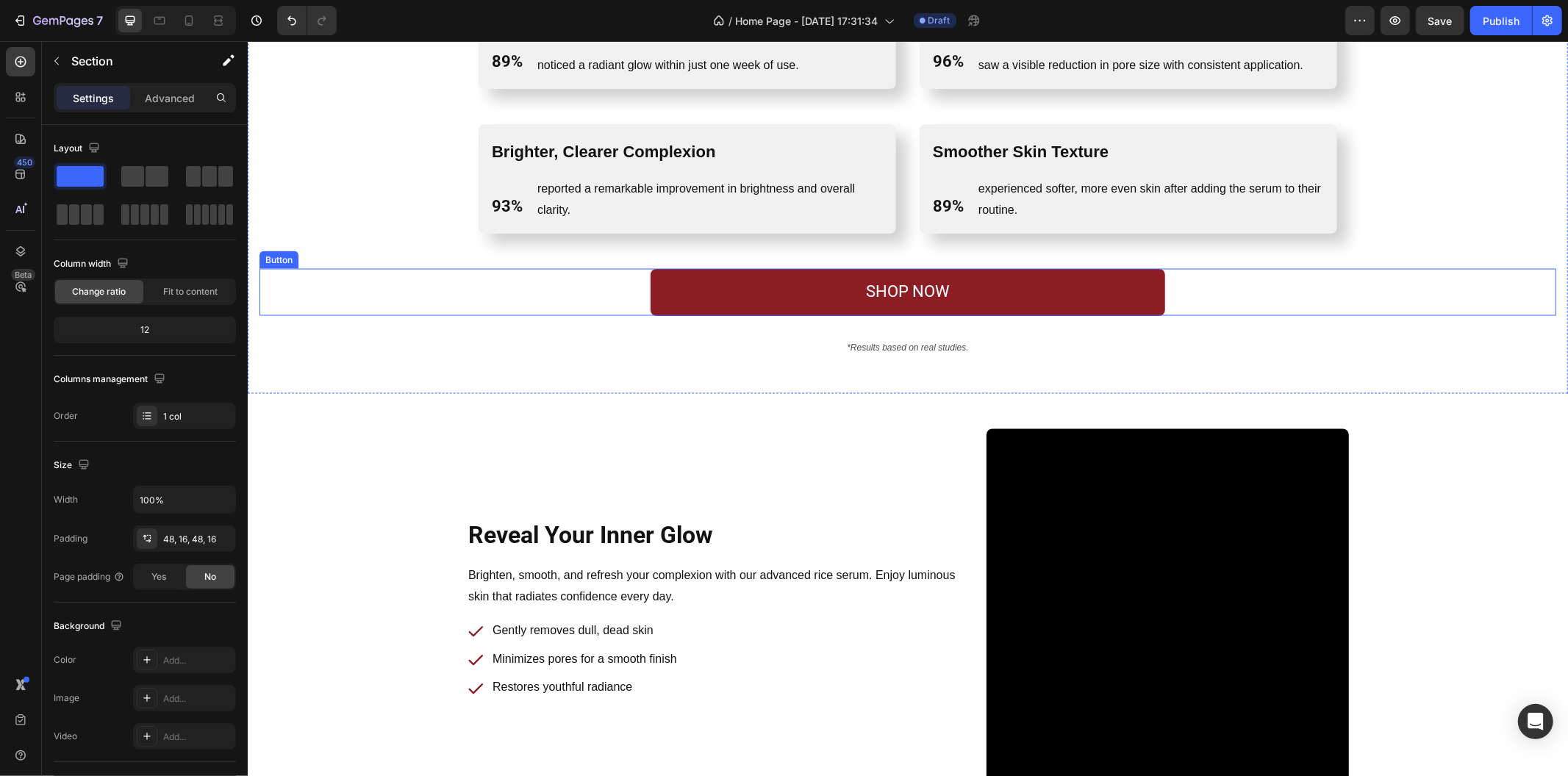
click at [628, 290] on div "SHOP NOW Button" at bounding box center [906, 291] width 1297 height 47
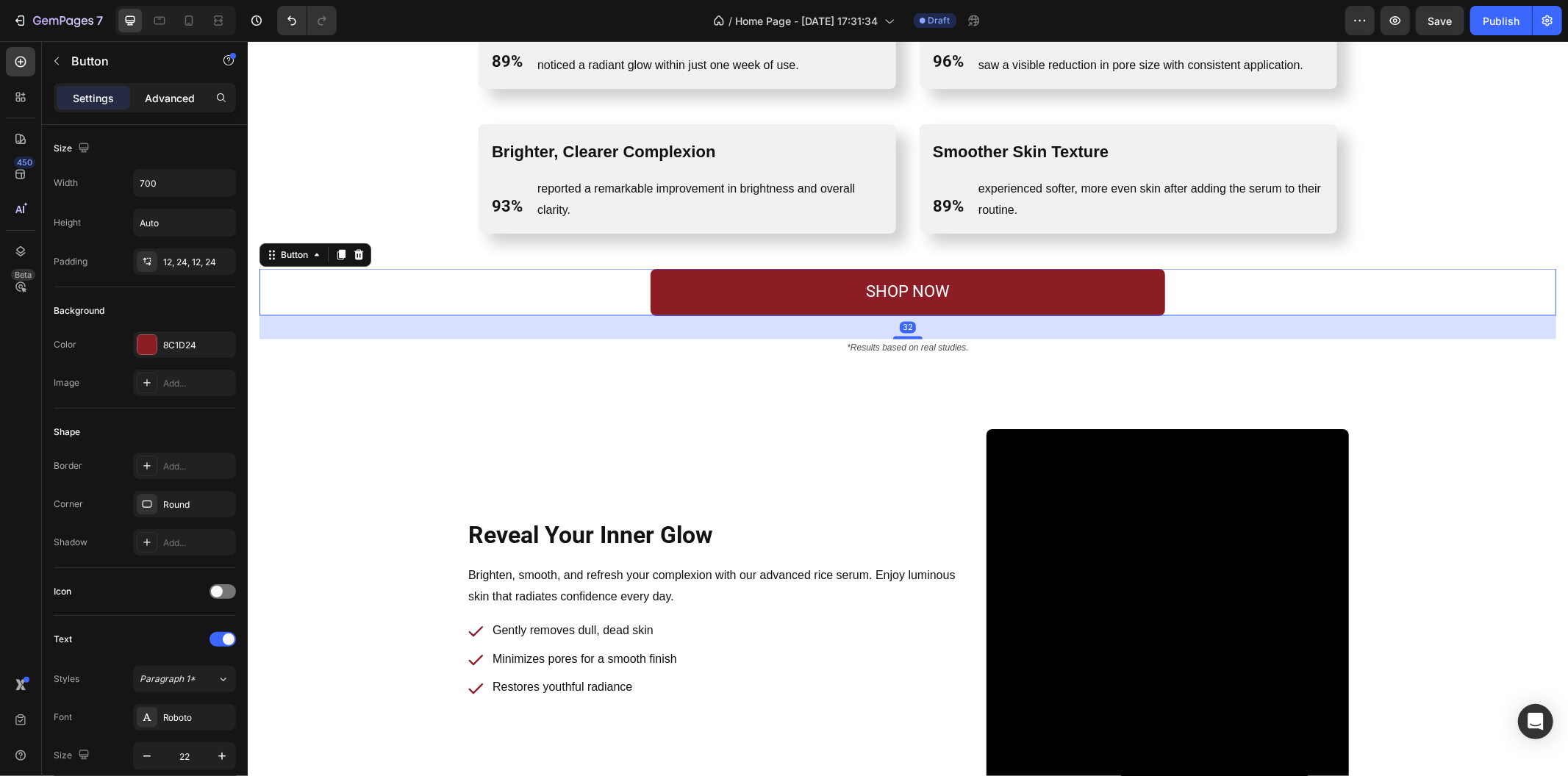
click at [175, 88] on div "Advanced" at bounding box center [170, 97] width 73 height 23
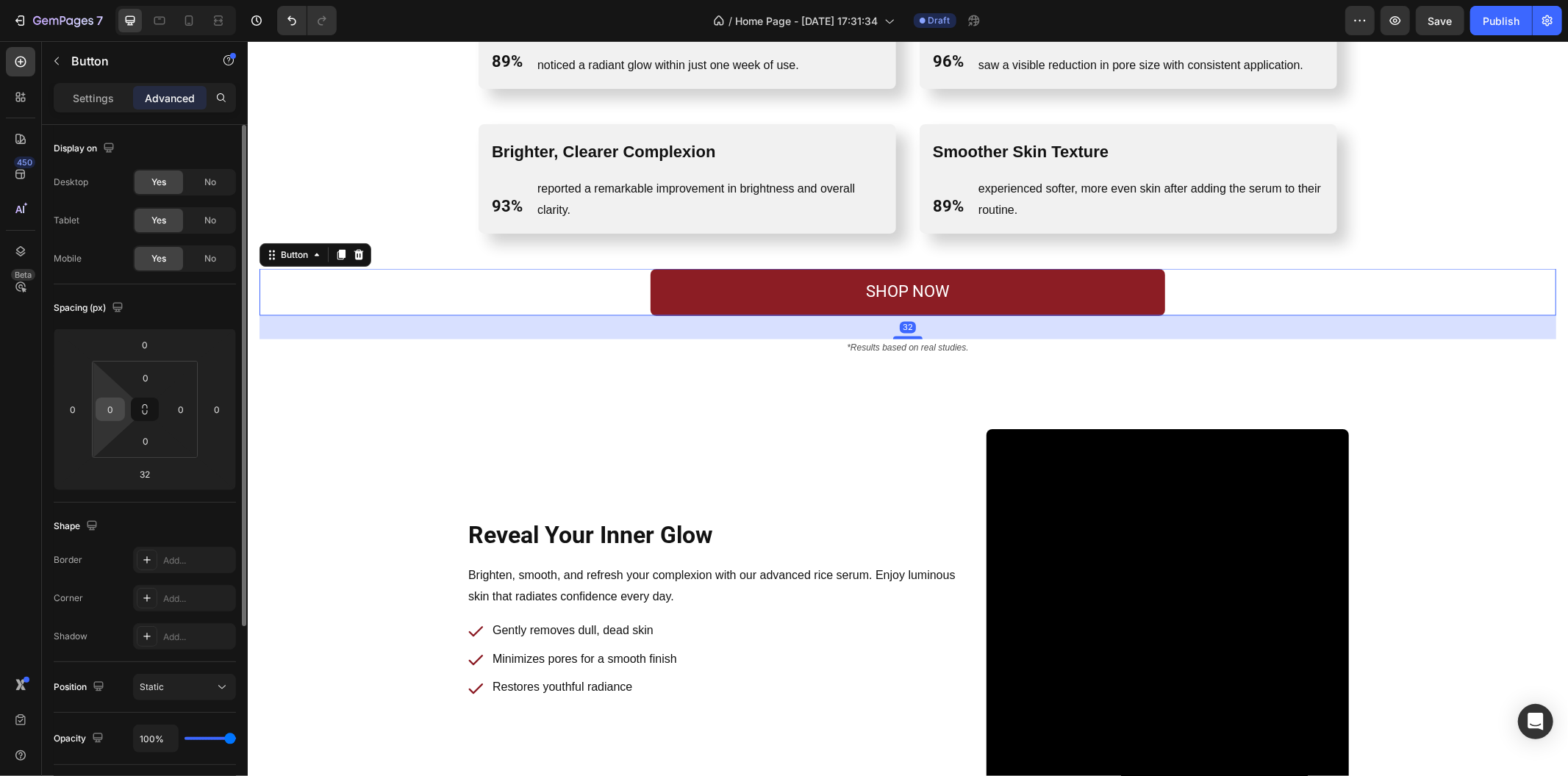
click at [120, 408] on input "0" at bounding box center [110, 409] width 22 height 22
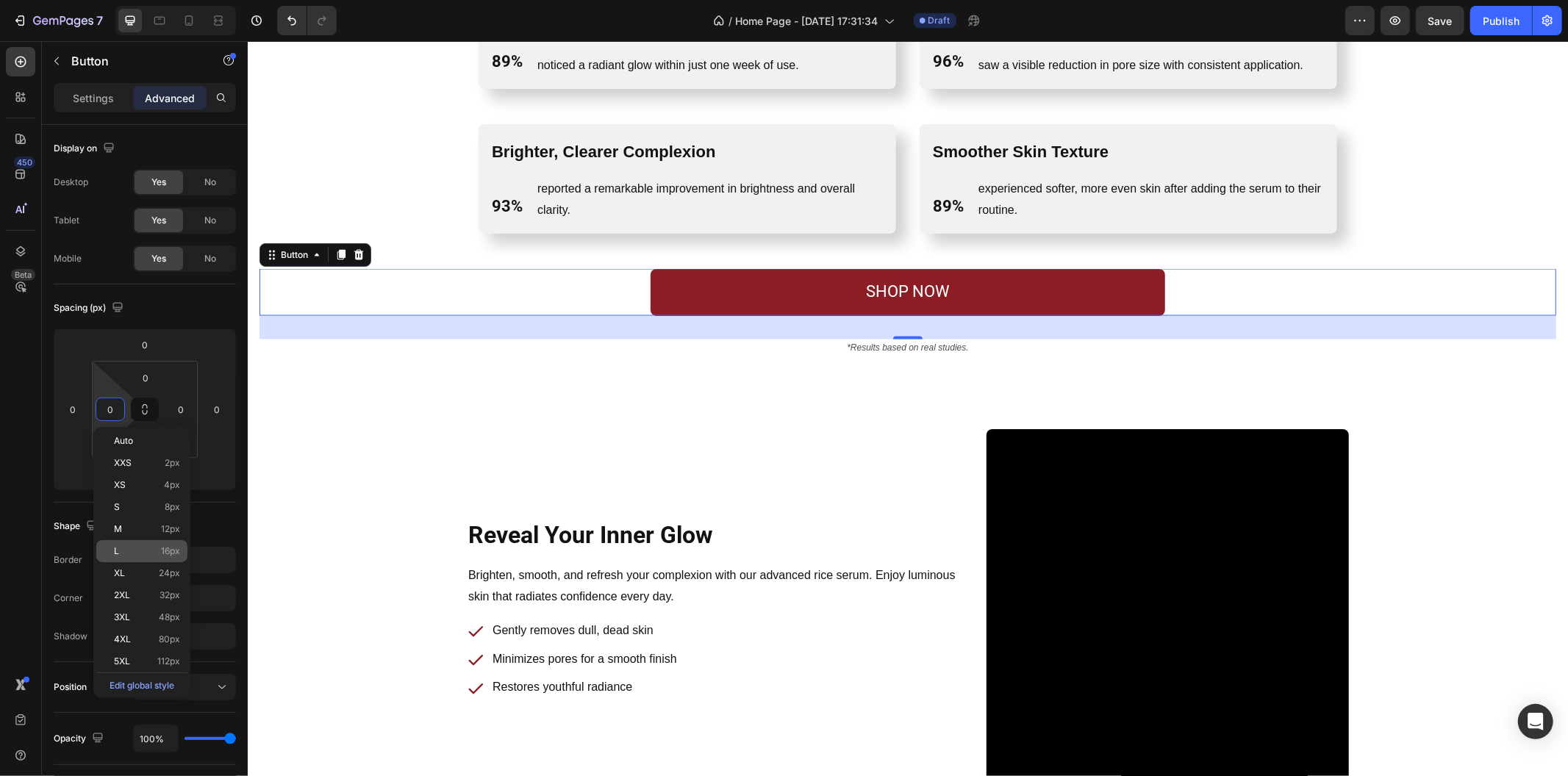
click at [175, 547] on span "16px" at bounding box center [171, 551] width 19 height 11
type input "16"
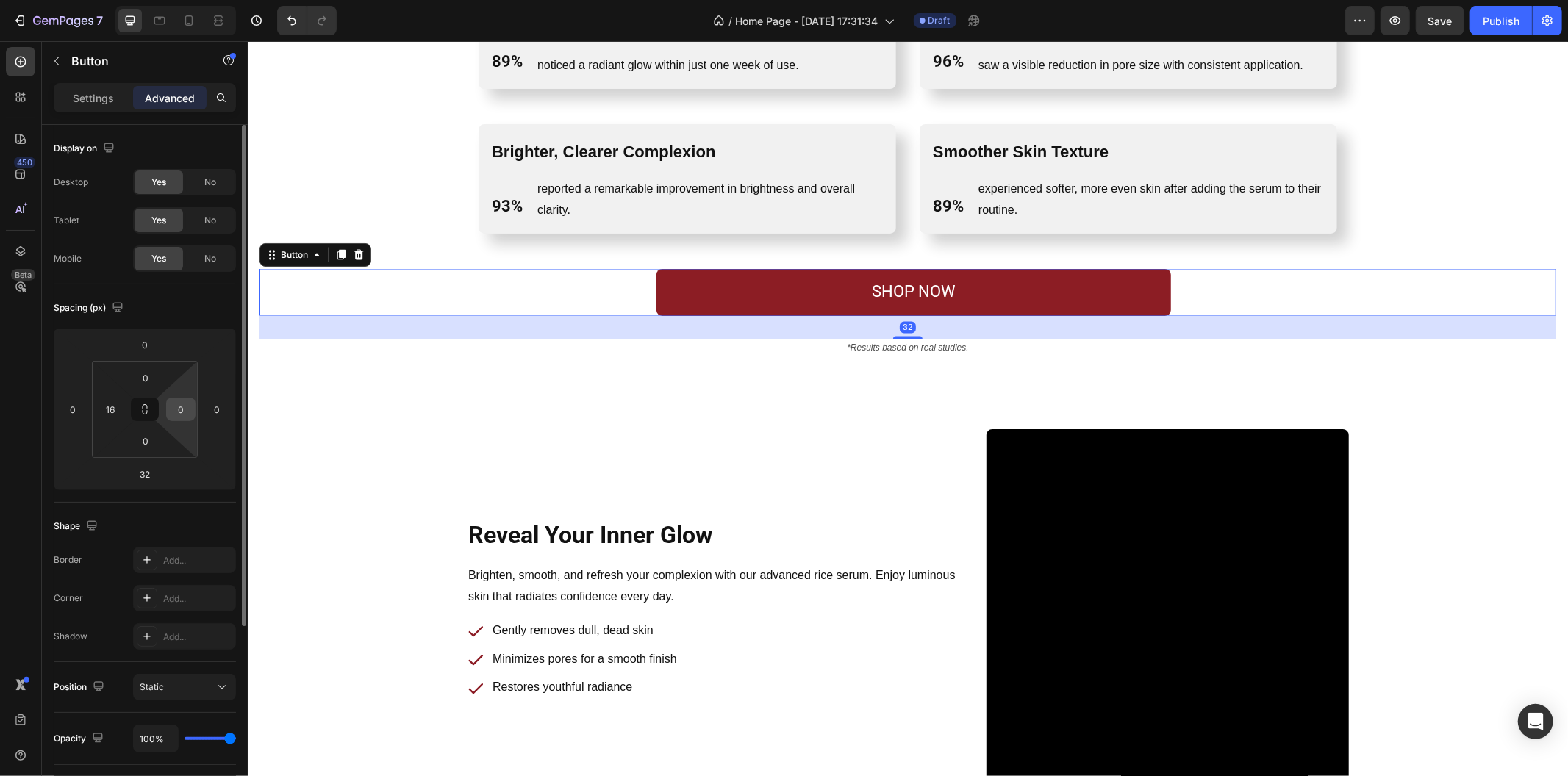
click at [181, 410] on input "0" at bounding box center [180, 409] width 22 height 22
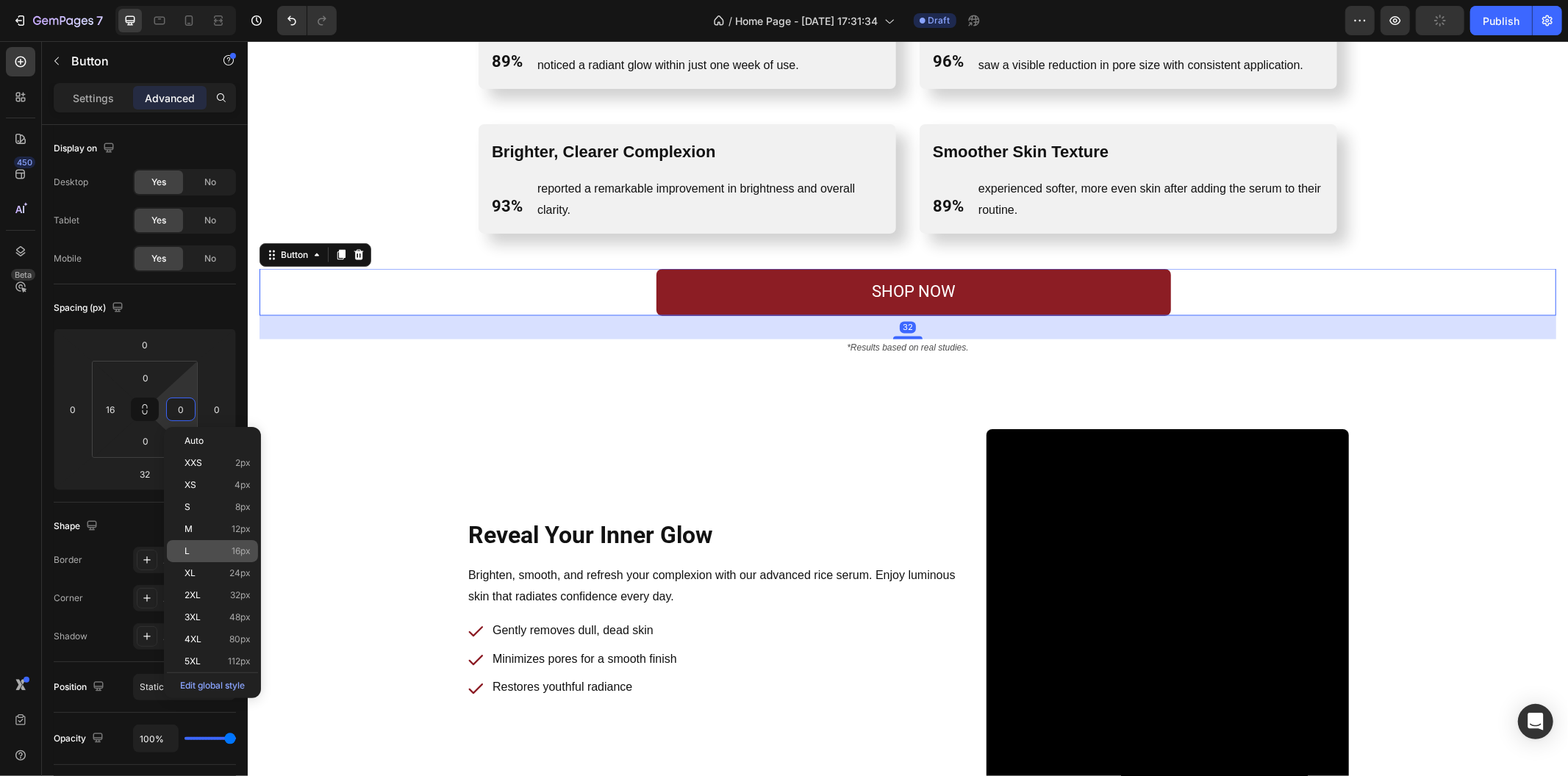
click at [194, 555] on p "L 16px" at bounding box center [217, 551] width 67 height 11
type input "16"
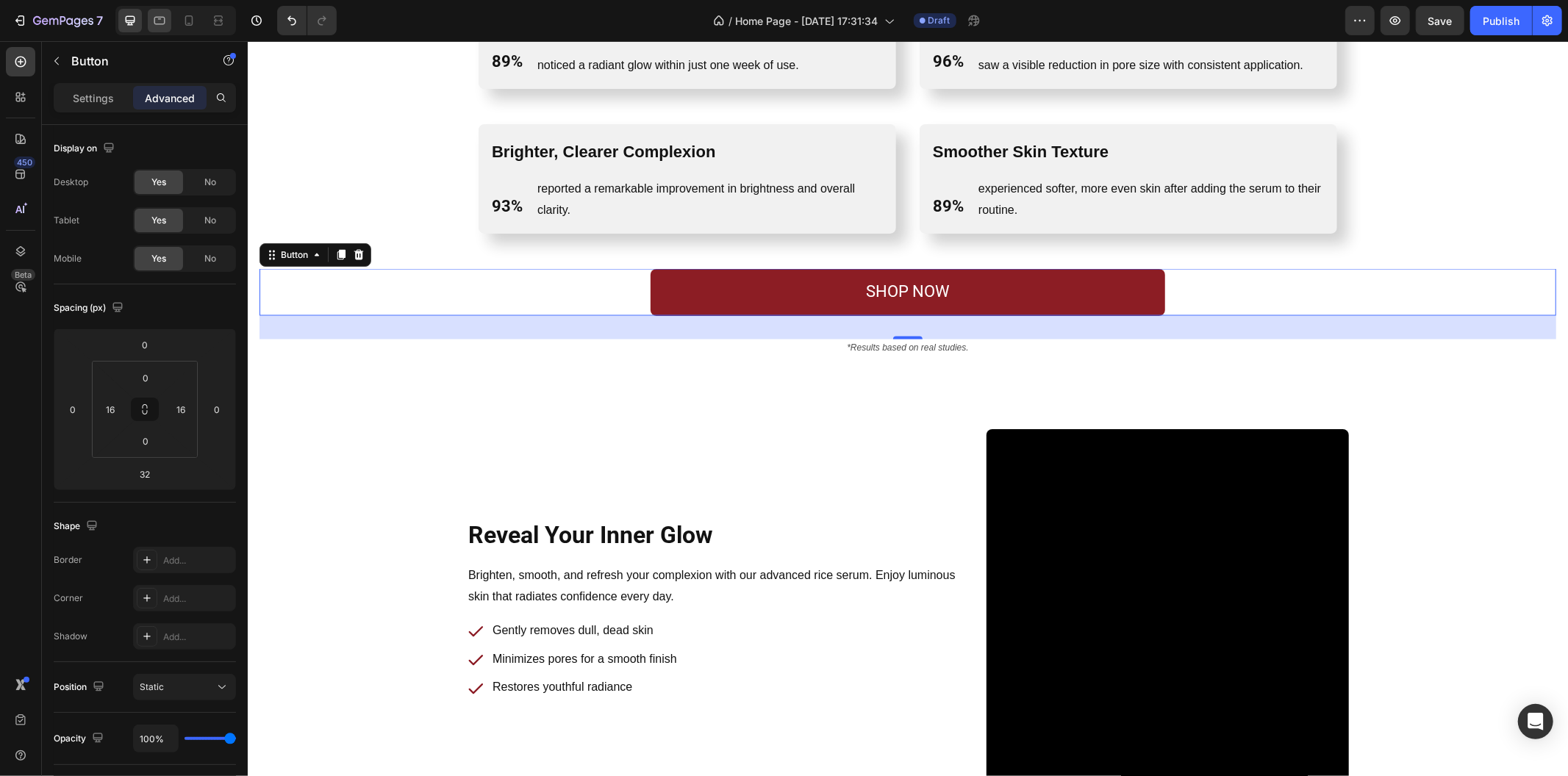
click at [159, 22] on icon at bounding box center [159, 20] width 14 height 14
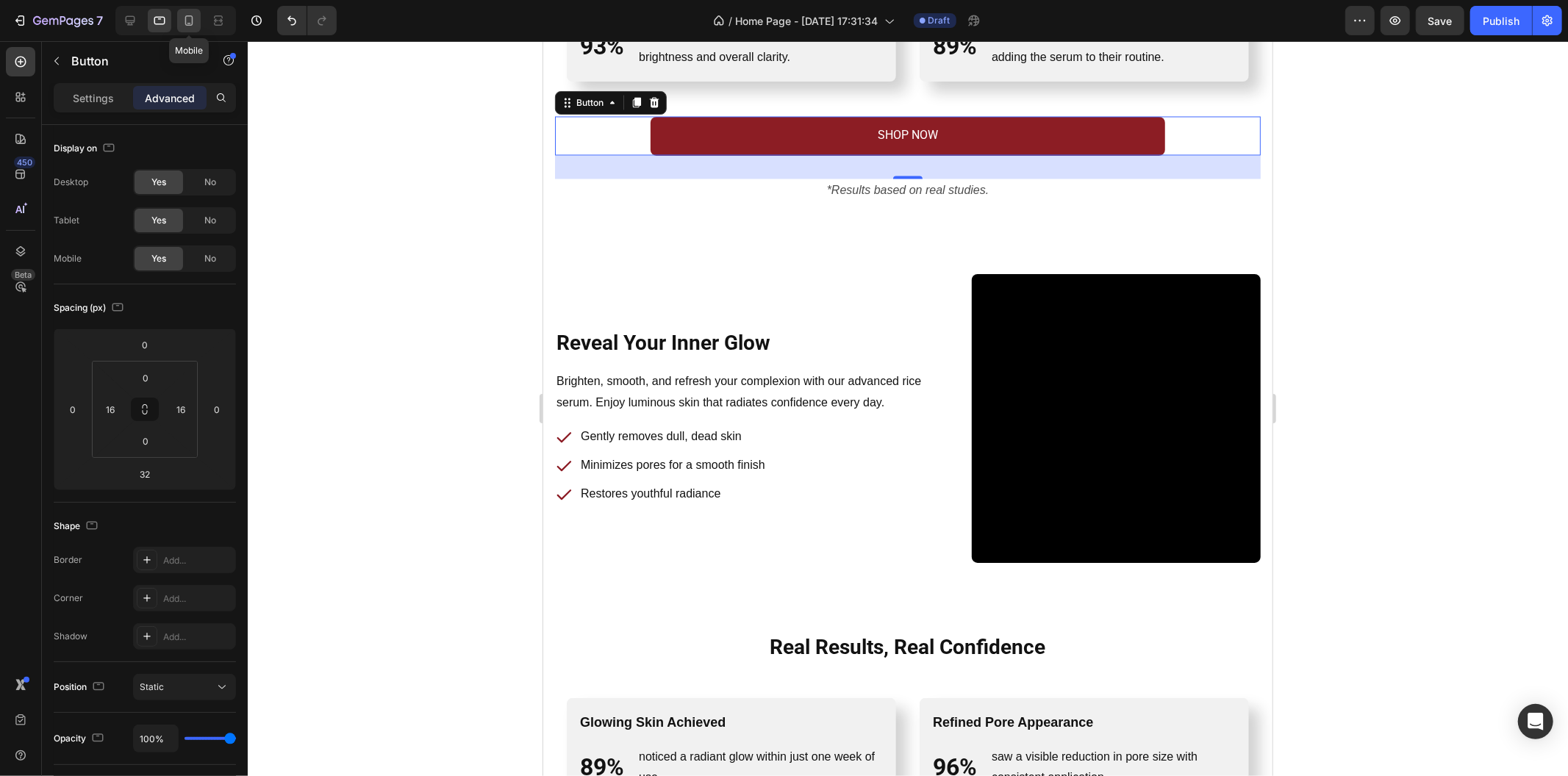
click at [182, 15] on icon at bounding box center [188, 20] width 14 height 14
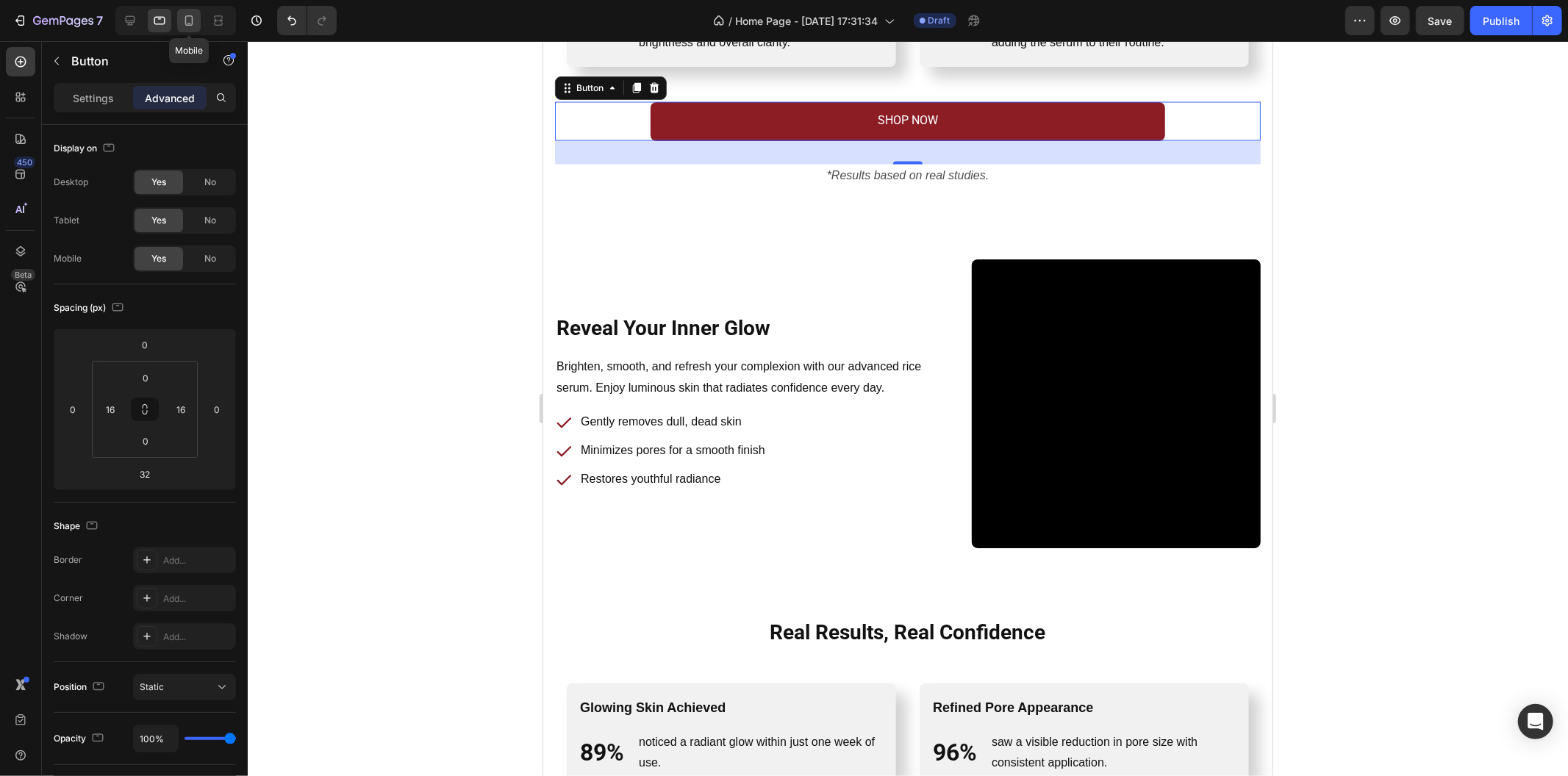
type input "48"
type input "0"
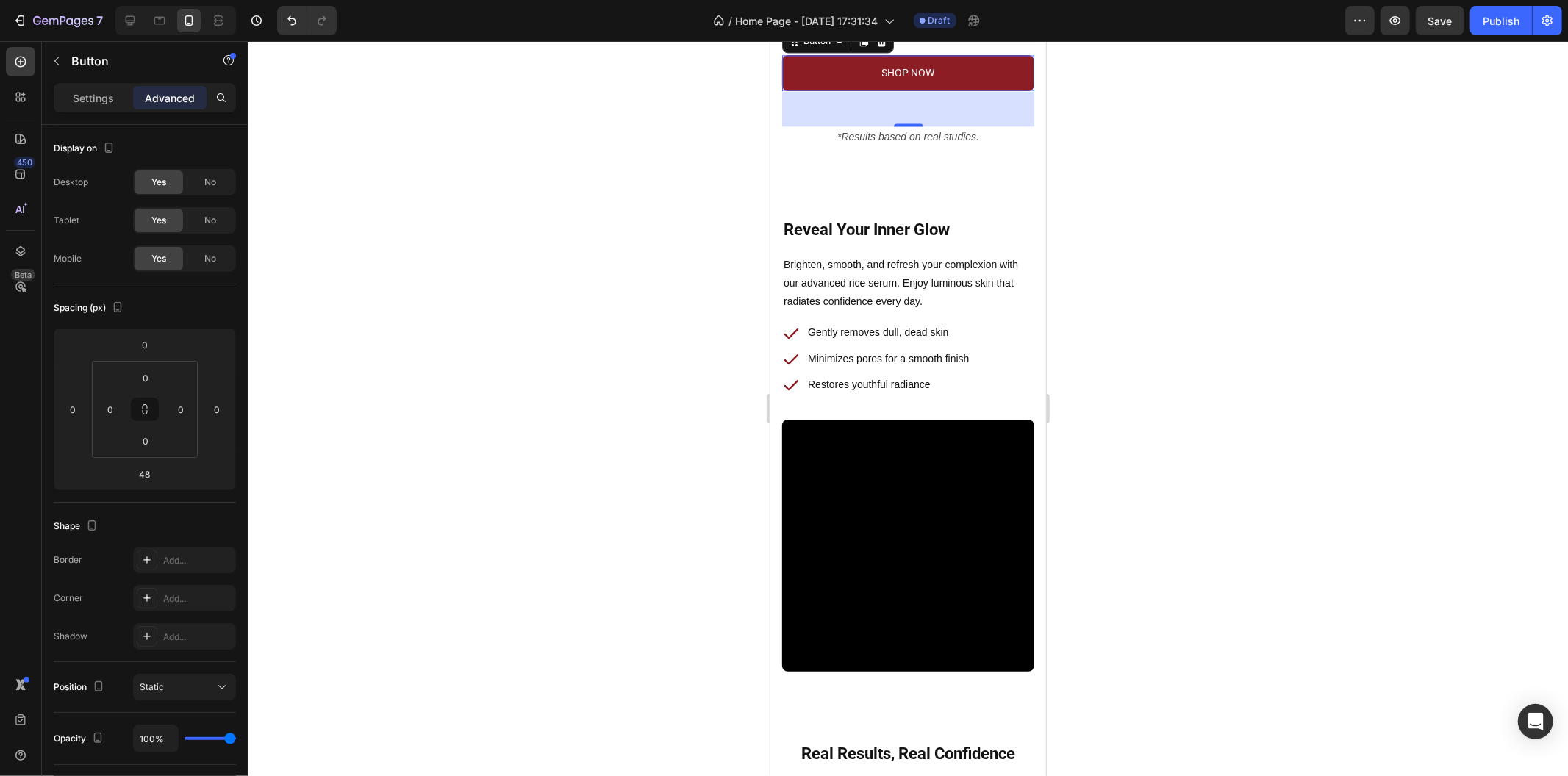
click at [488, 206] on div at bounding box center [907, 409] width 1320 height 735
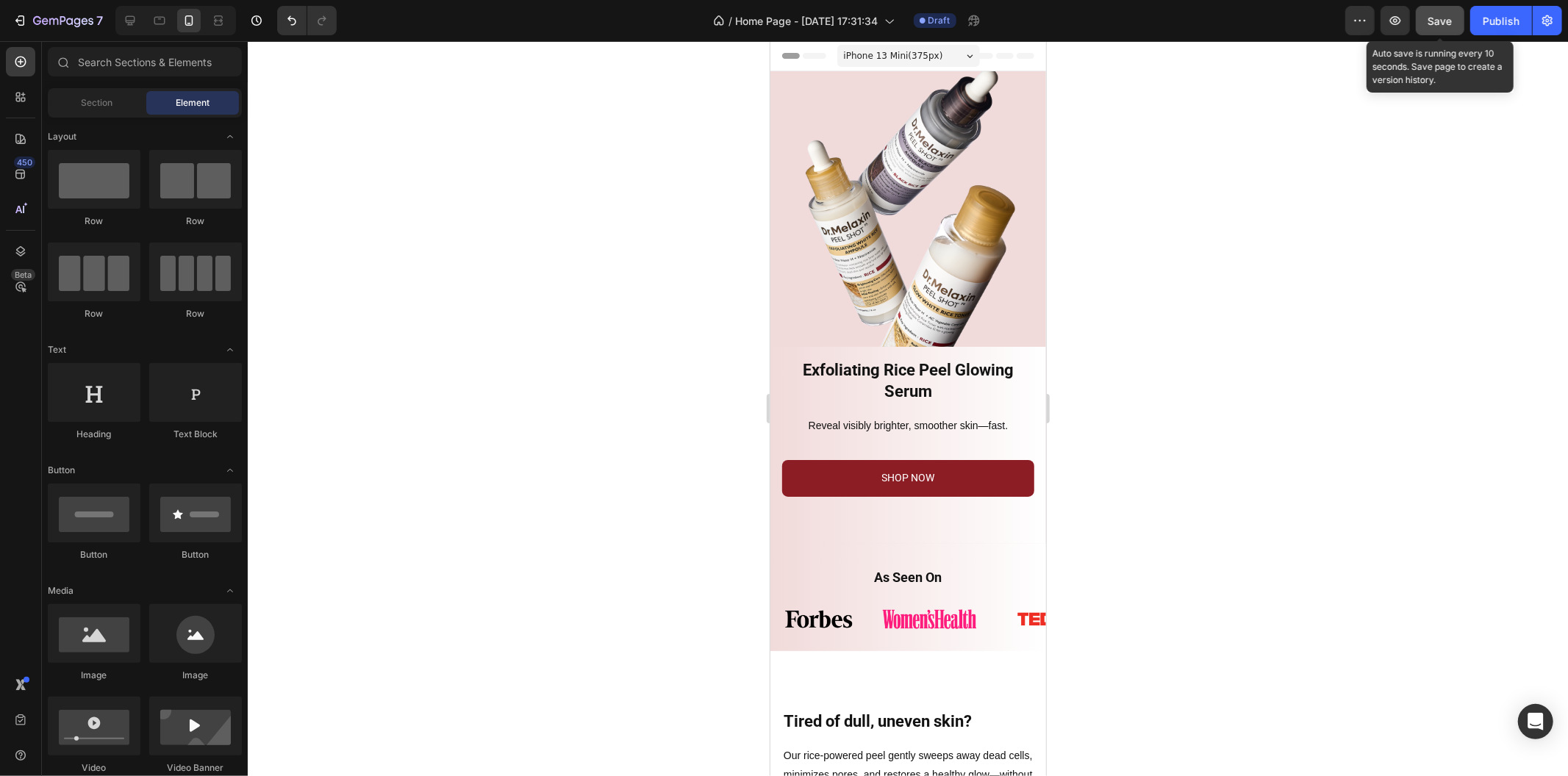
click at [1445, 18] on span "Save" at bounding box center [1440, 20] width 24 height 13
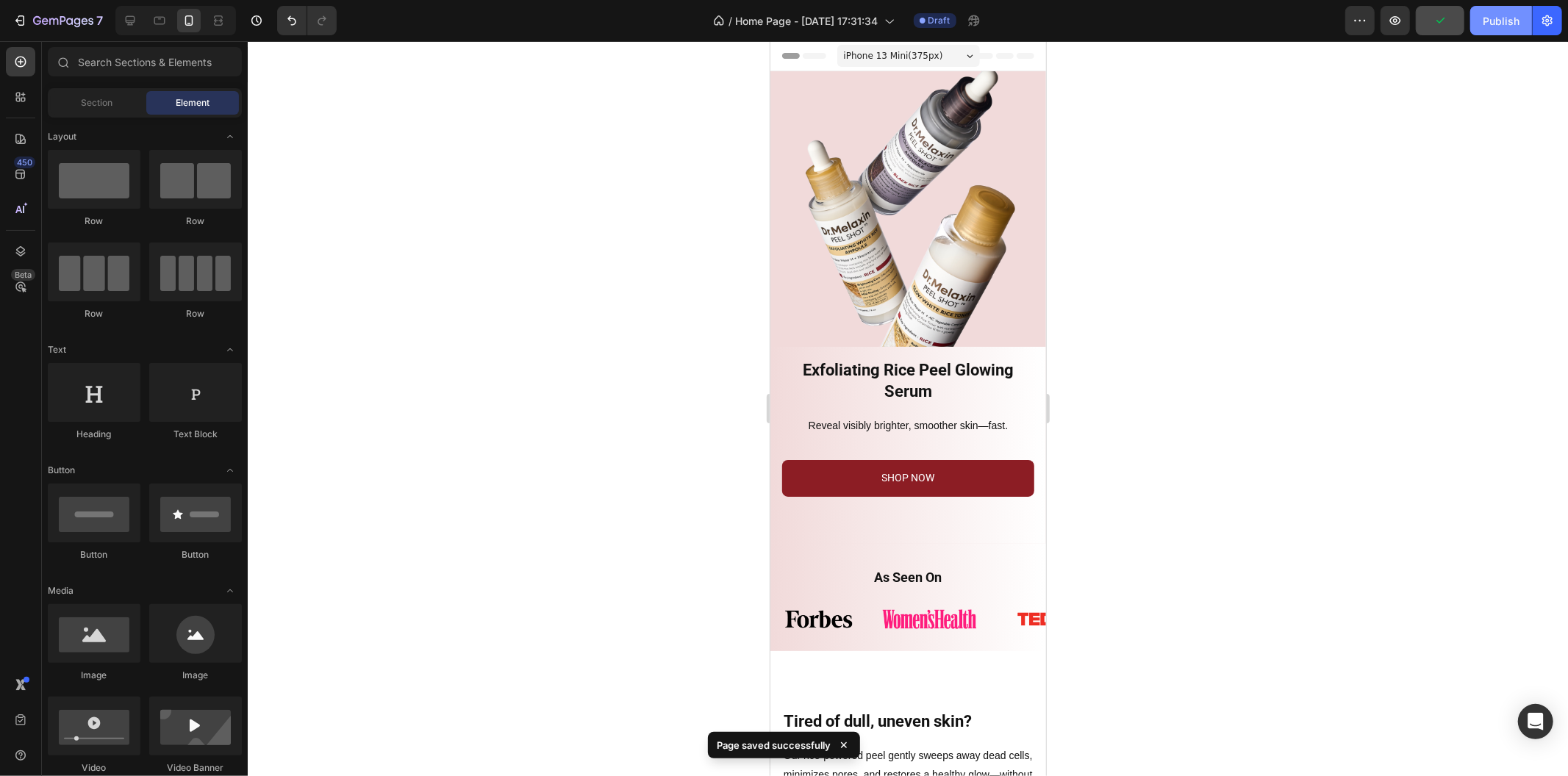
click at [1499, 25] on div "Publish" at bounding box center [1501, 21] width 37 height 15
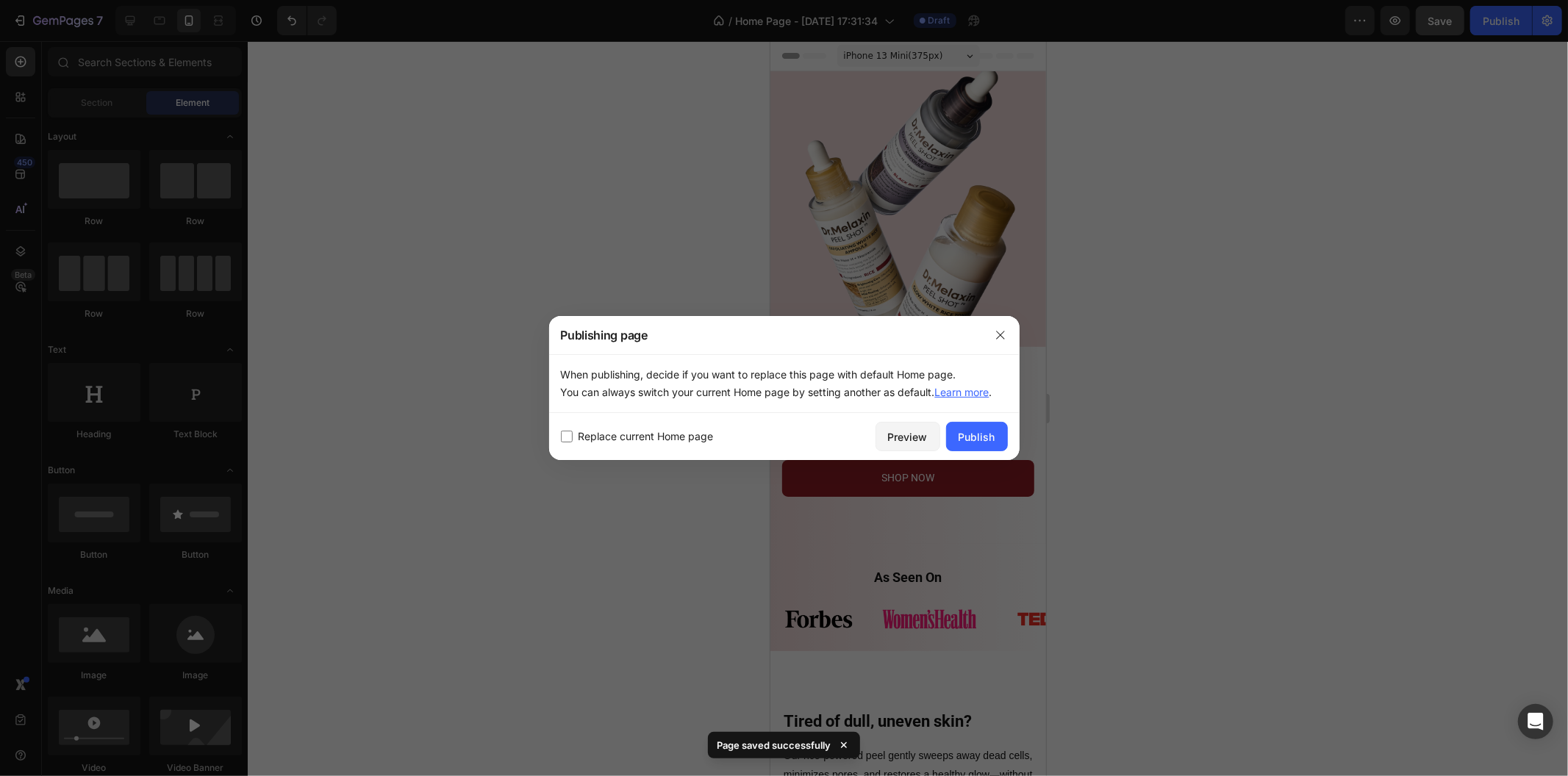
click at [597, 446] on div "Replace current Home page Preview Publish" at bounding box center [785, 437] width 471 height 47
click at [601, 440] on span "Replace current Home page" at bounding box center [646, 437] width 135 height 17
checkbox input "true"
click at [981, 439] on div "Publish" at bounding box center [977, 437] width 37 height 15
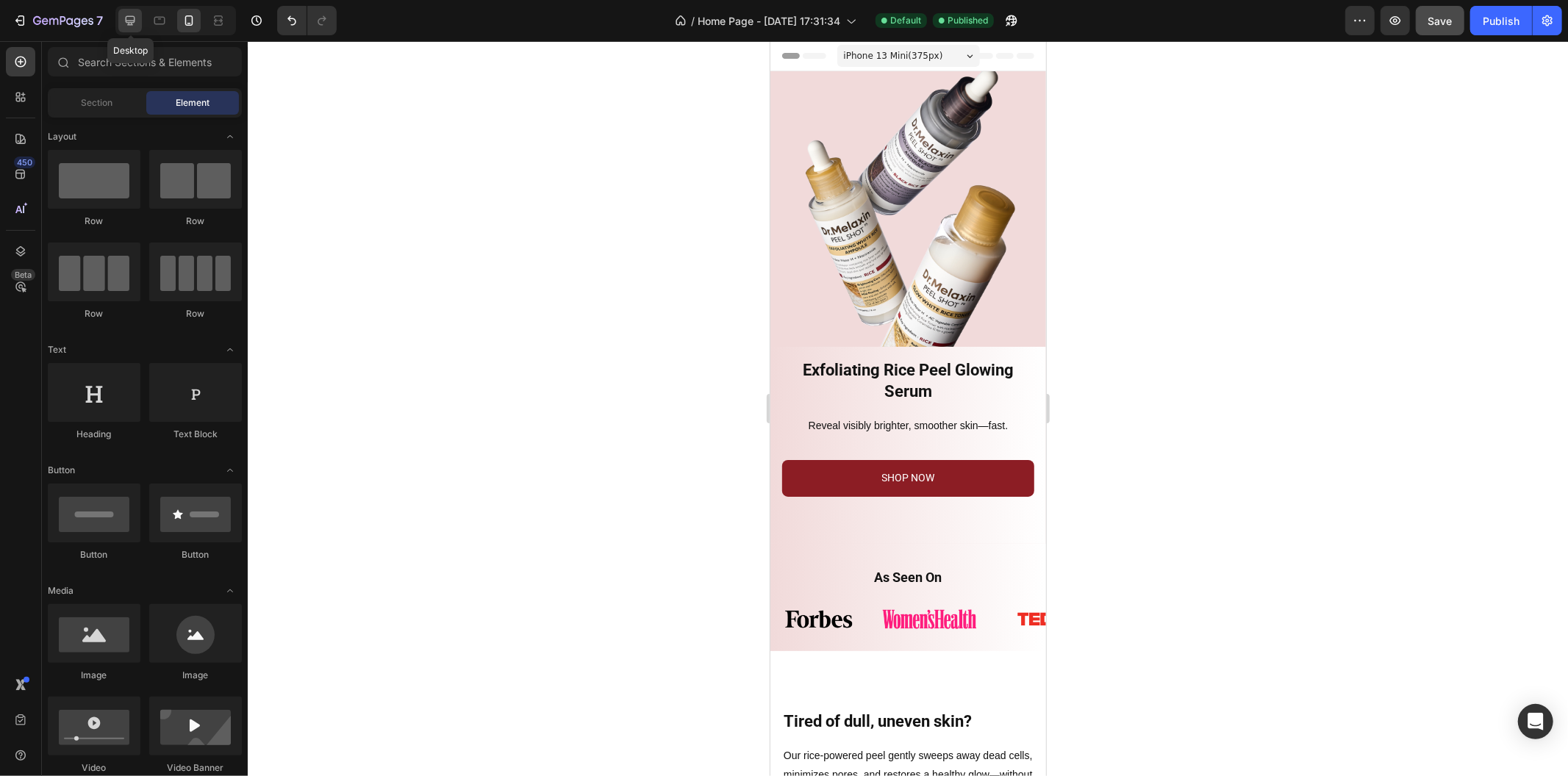
click at [128, 23] on icon at bounding box center [129, 20] width 14 height 14
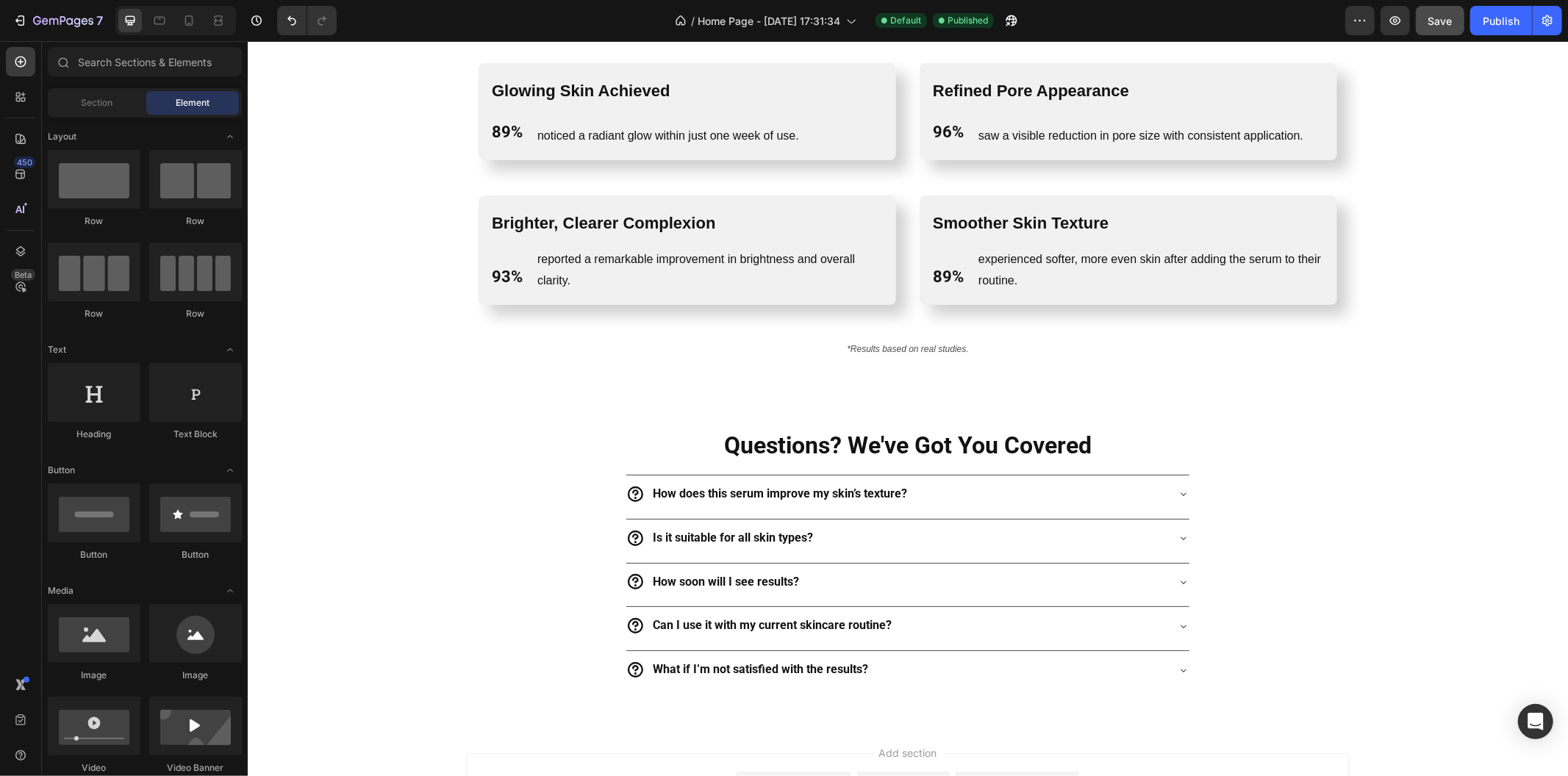
scroll to position [3090, 0]
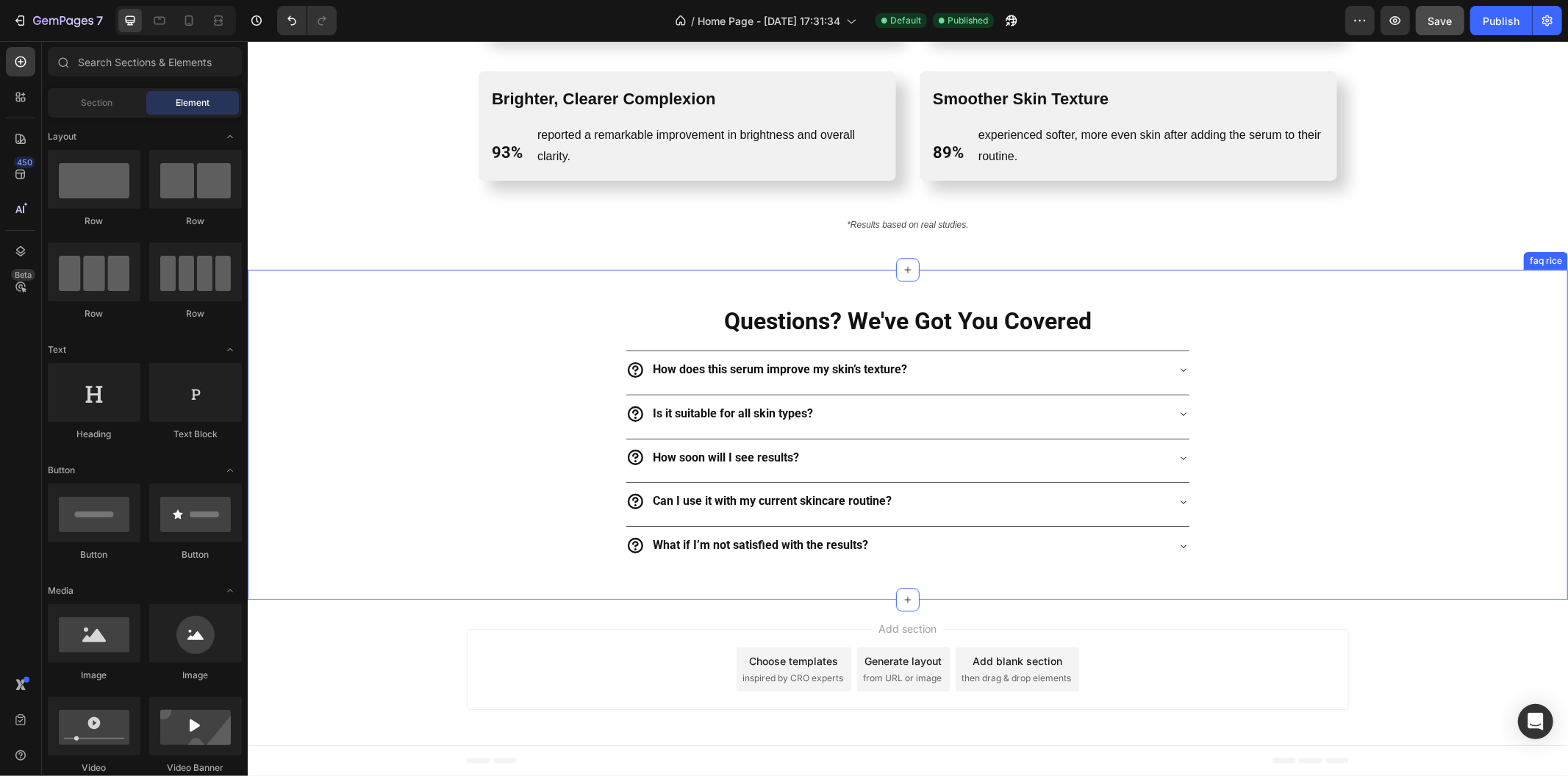
click at [561, 306] on div "Questions? We've Got You Covered Heading How does this serum improve my skin’s …" at bounding box center [906, 434] width 1297 height 259
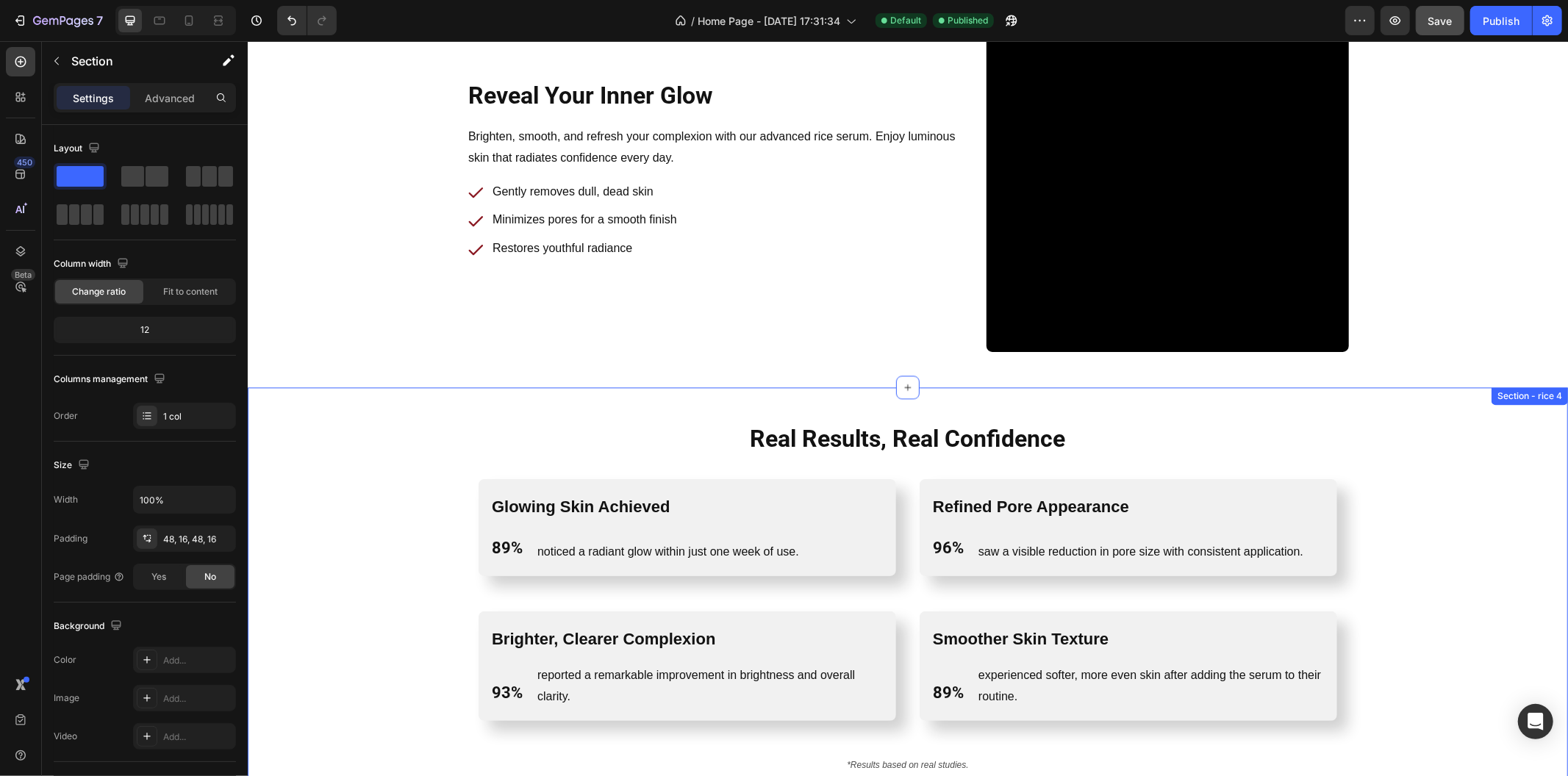
scroll to position [2762, 0]
